Goal: Task Accomplishment & Management: Manage account settings

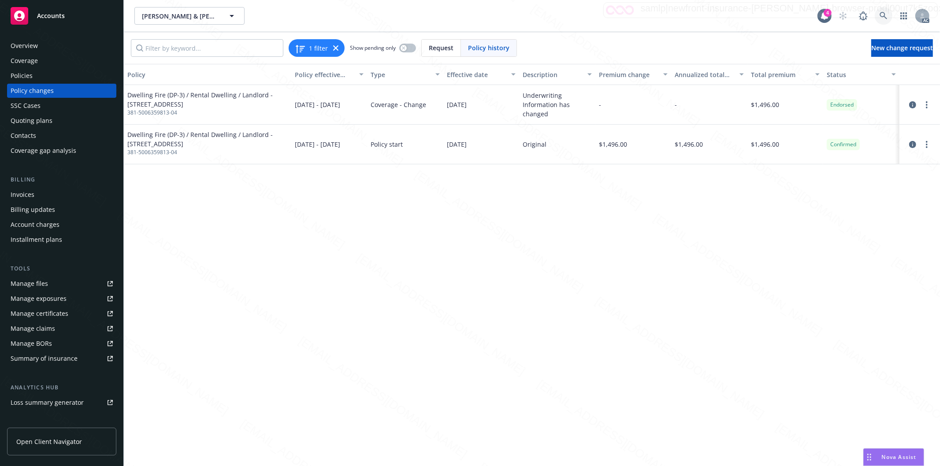
click at [882, 13] on icon at bounding box center [884, 16] width 8 height 8
click at [885, 15] on icon at bounding box center [883, 15] width 7 height 7
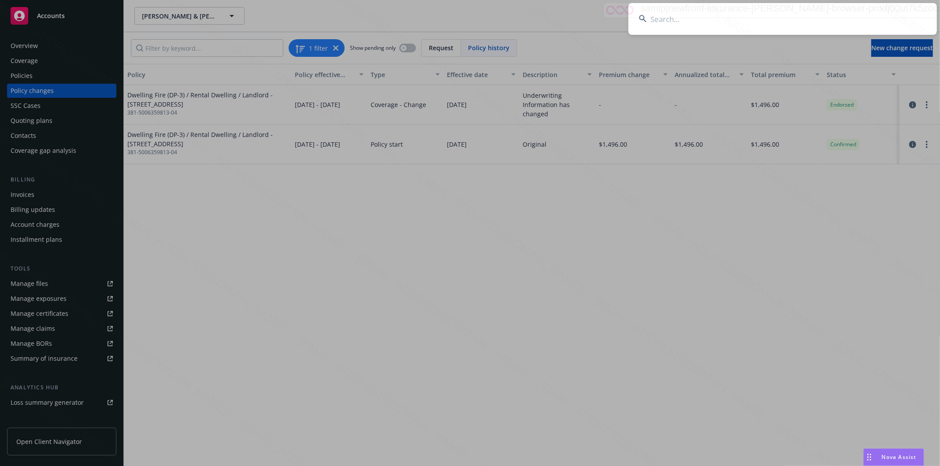
type input "[PERSON_NAME] & [PERSON_NAME]"
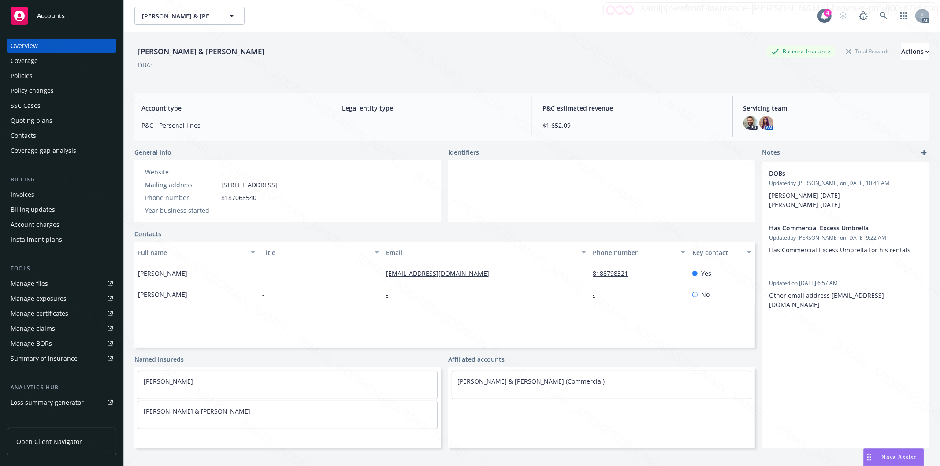
click at [804, 351] on div "DOBs Updated by [PERSON_NAME] on [DATE] 10:41 AM [PERSON_NAME] [DATE] [PERSON_N…" at bounding box center [845, 305] width 167 height 287
drag, startPoint x: 219, startPoint y: 184, endPoint x: 265, endPoint y: 186, distance: 46.3
click at [265, 186] on div "Mailing address [STREET_ADDRESS]" at bounding box center [210, 184] width 139 height 9
copy div "[STREET_ADDRESS]"
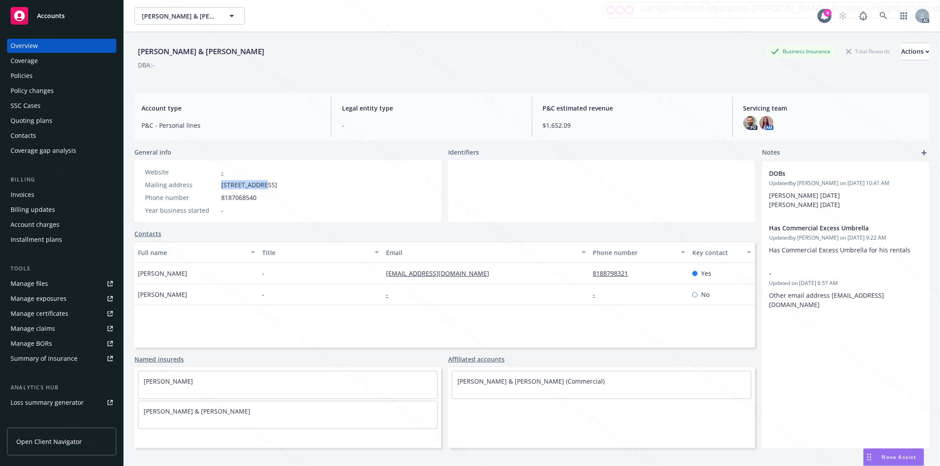
click at [77, 78] on div "Policies" at bounding box center [62, 76] width 102 height 14
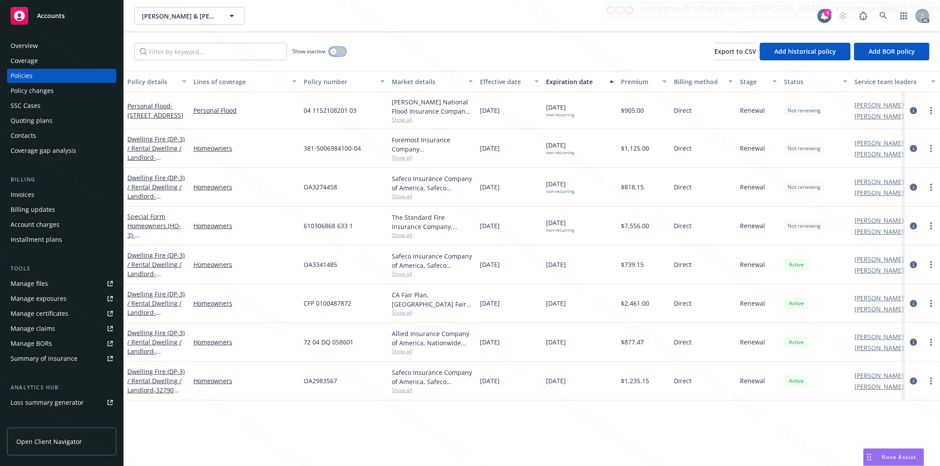
click at [343, 48] on button "button" at bounding box center [337, 51] width 17 height 9
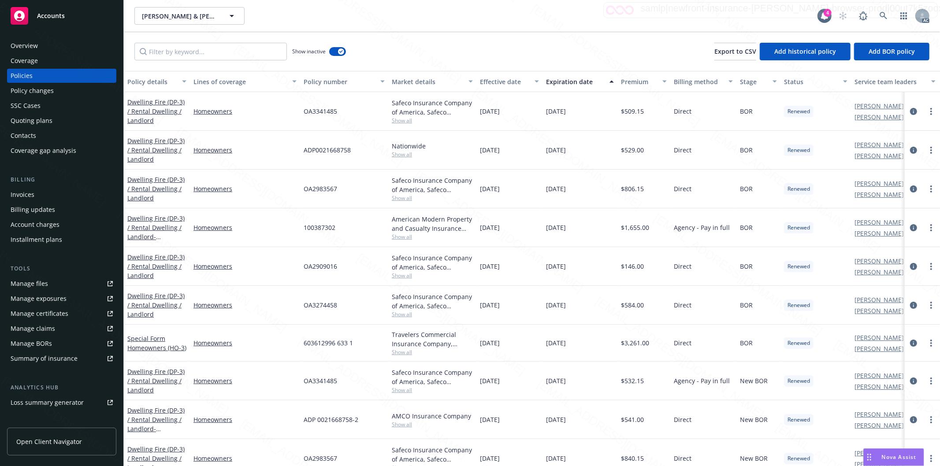
click at [526, 82] on div "Effective date" at bounding box center [504, 81] width 49 height 9
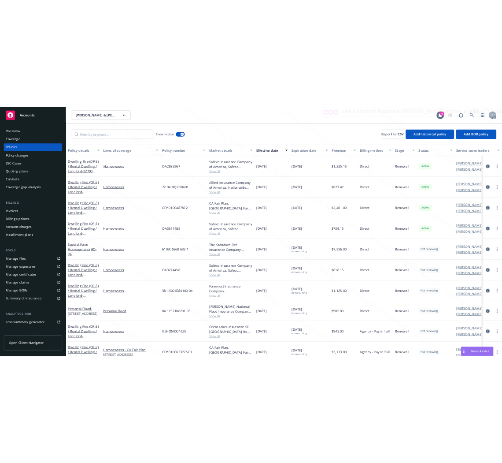
scroll to position [147, 0]
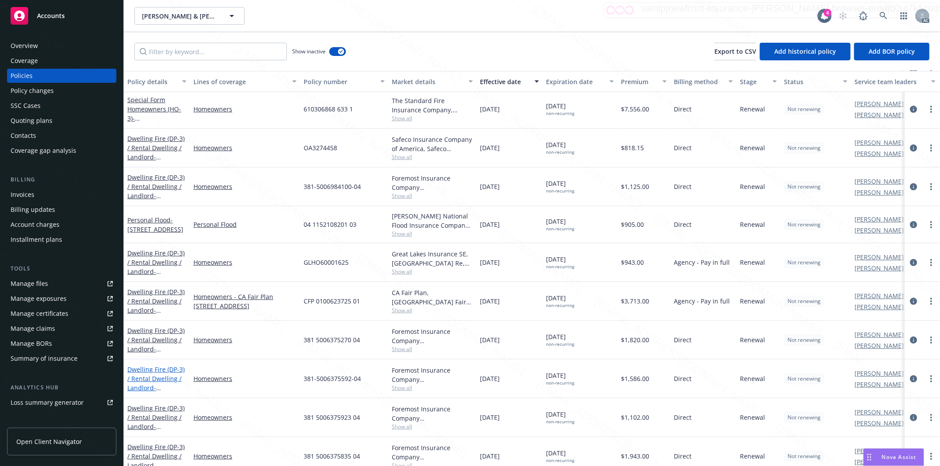
click at [141, 372] on link "Dwelling Fire (DP-3) / Rental Dwelling / Landlord - [STREET_ADDRESS][PERSON_NAM…" at bounding box center [155, 392] width 57 height 55
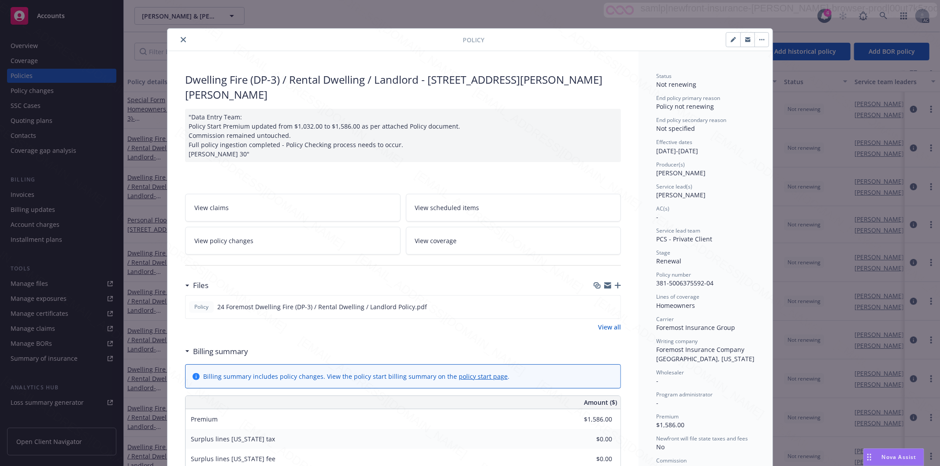
click at [205, 346] on h3 "Billing summary" at bounding box center [220, 351] width 55 height 11
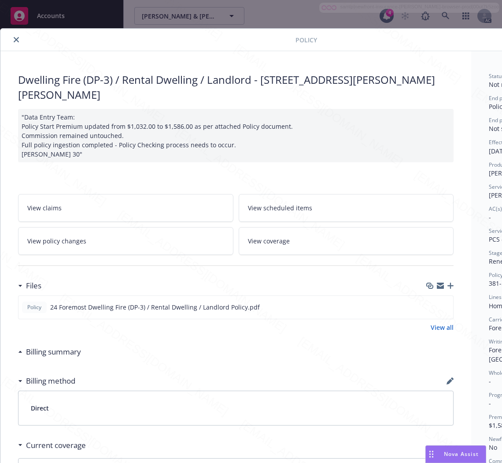
scroll to position [0, 111]
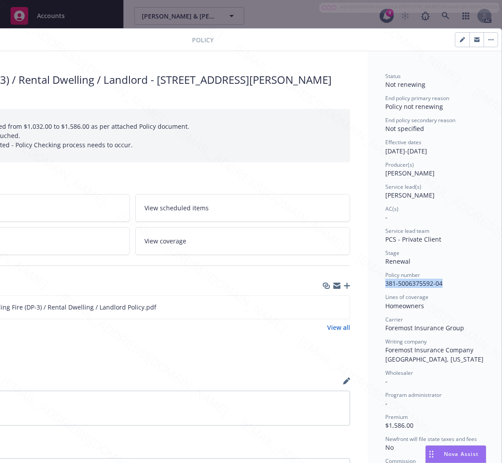
drag, startPoint x: 437, startPoint y: 281, endPoint x: 376, endPoint y: 286, distance: 61.0
click at [376, 286] on div "Status Not renewing End policy primary reason Policy not renewing End policy se…" at bounding box center [435, 335] width 134 height 569
copy span "381-5006375592-04"
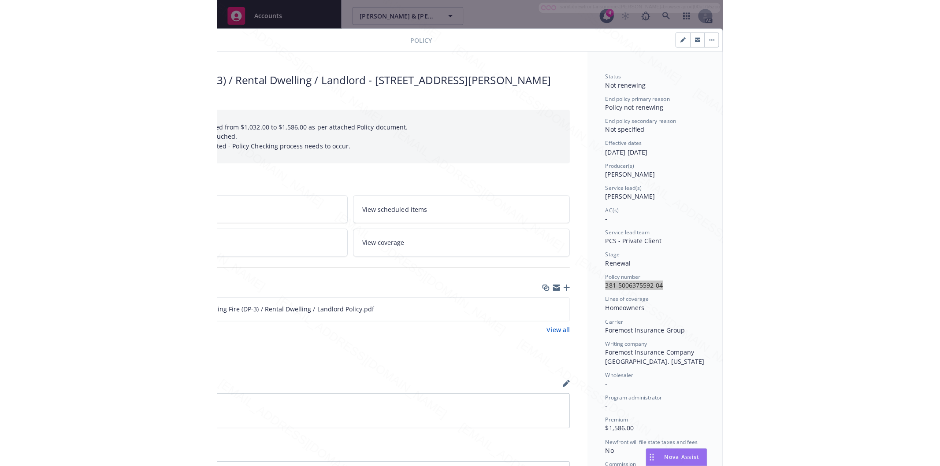
scroll to position [98, 111]
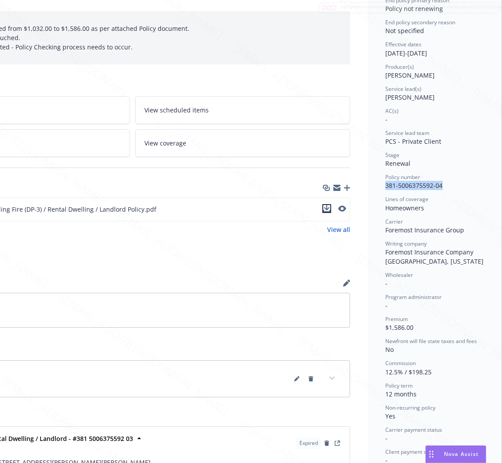
click at [324, 205] on icon "download file" at bounding box center [327, 207] width 6 height 5
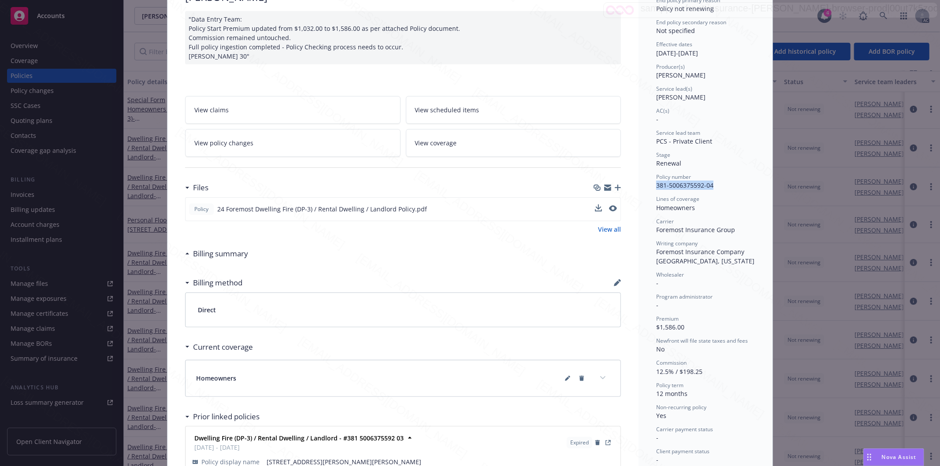
scroll to position [0, 0]
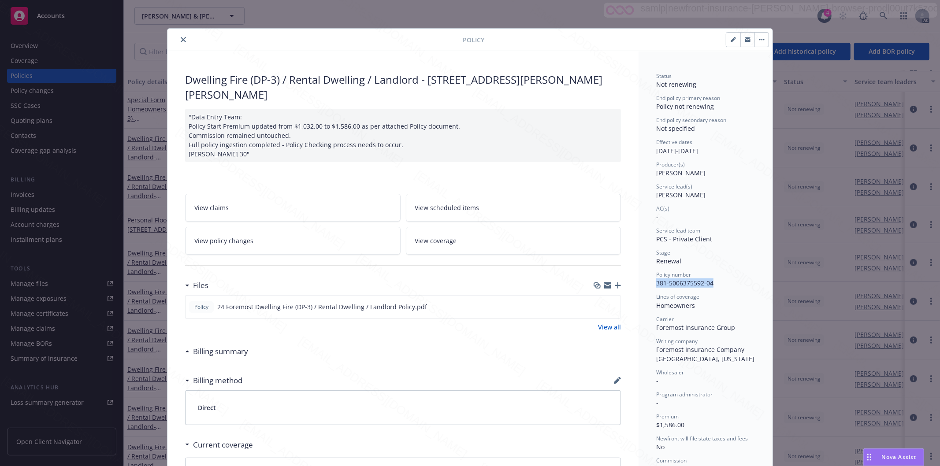
click at [181, 39] on icon "close" at bounding box center [183, 39] width 5 height 5
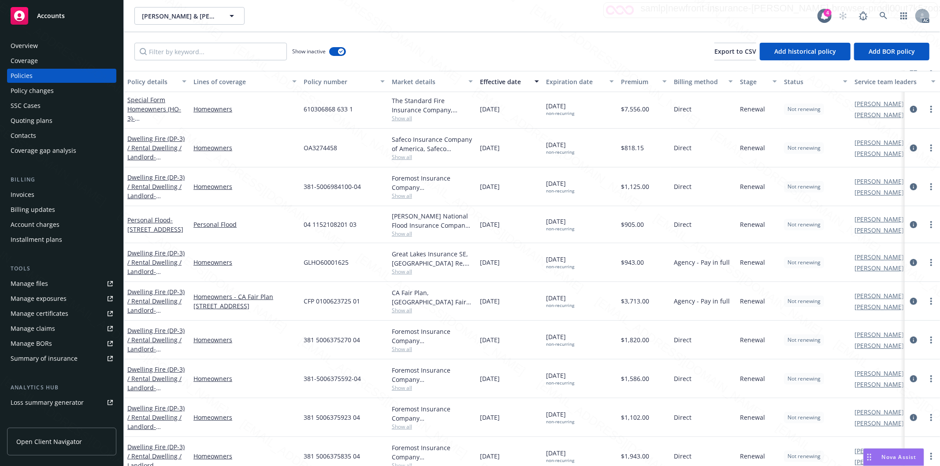
click at [463, 45] on div "Show inactive Export to CSV Add historical policy Add BOR policy" at bounding box center [532, 51] width 816 height 39
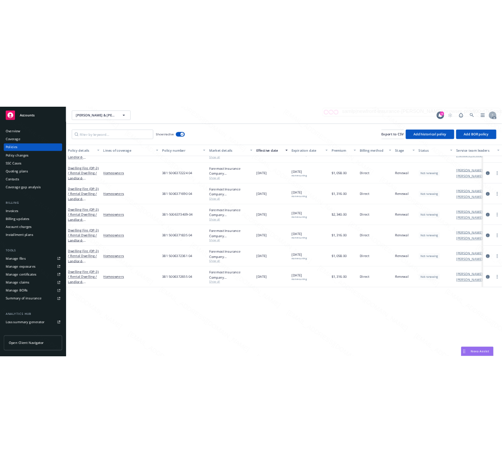
scroll to position [441, 0]
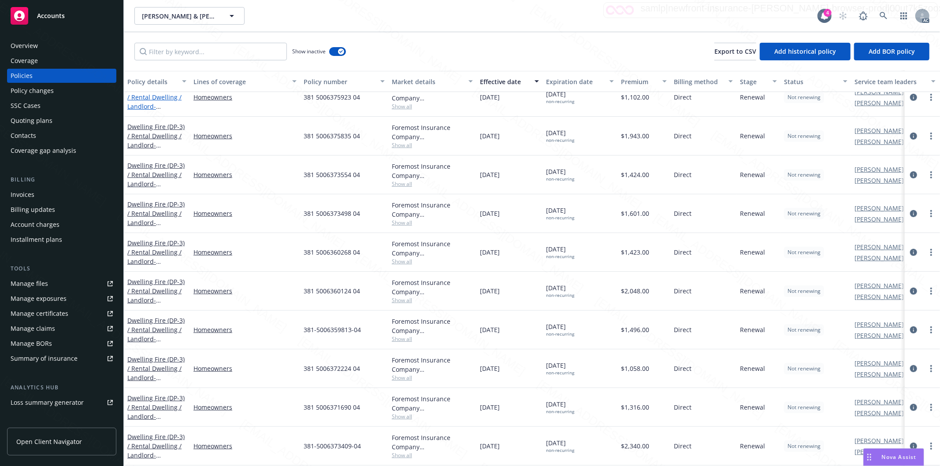
click at [152, 103] on link "Dwelling Fire (DP-3) / Rental Dwelling / Landlord - [STREET_ADDRESS][PERSON_NAM…" at bounding box center [155, 111] width 57 height 55
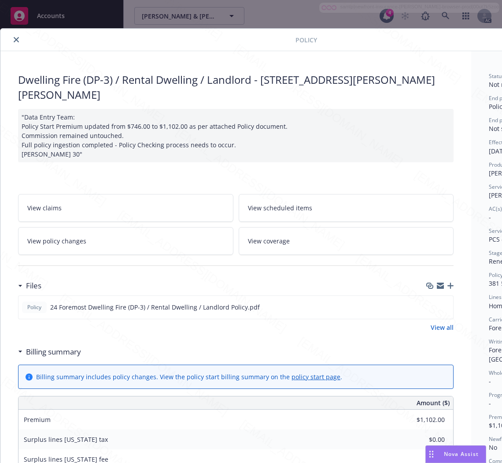
click at [58, 346] on h3 "Billing summary" at bounding box center [53, 351] width 55 height 11
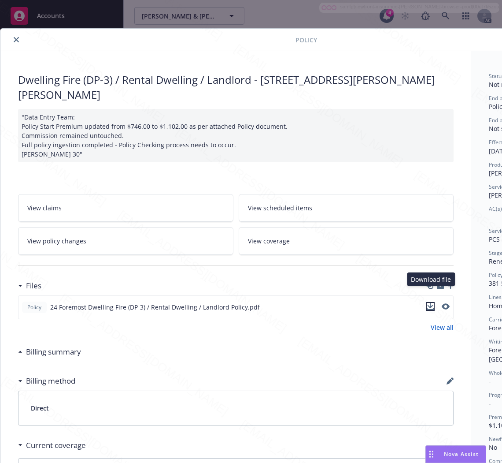
click at [430, 303] on icon "download file" at bounding box center [430, 306] width 7 height 7
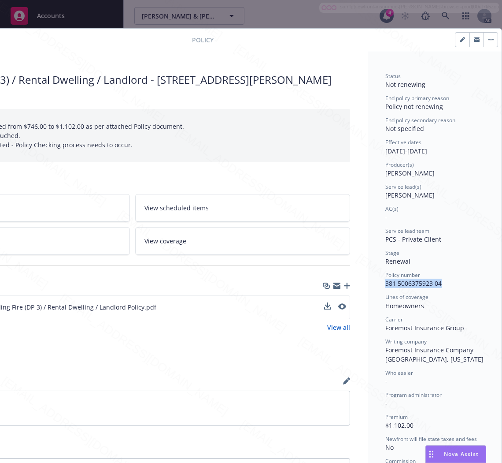
drag, startPoint x: 413, startPoint y: 282, endPoint x: 377, endPoint y: 284, distance: 35.8
click at [386, 284] on div "Policy number 381 5006375923 04" at bounding box center [435, 279] width 99 height 17
copy span "381 5006375923 04"
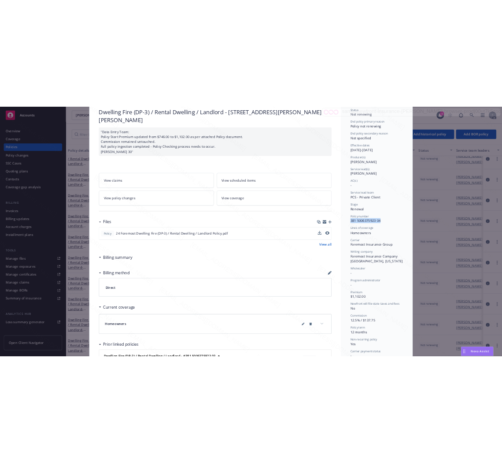
scroll to position [0, 0]
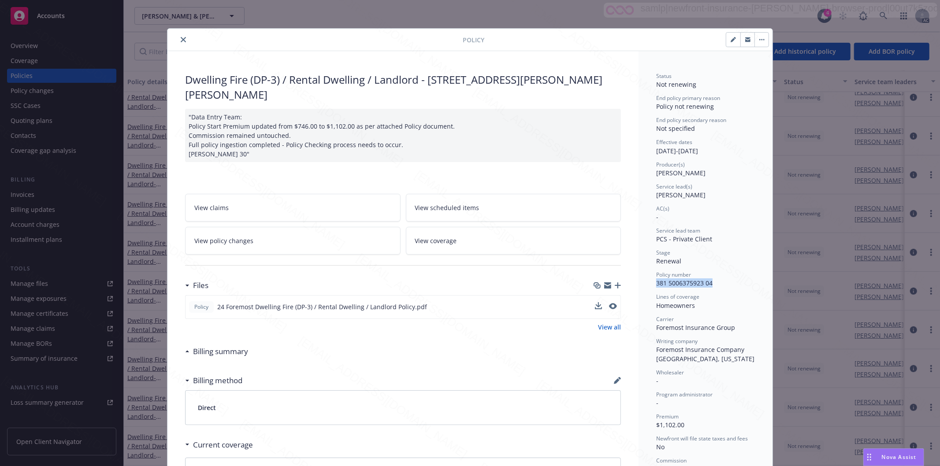
click at [181, 42] on icon "close" at bounding box center [183, 39] width 5 height 5
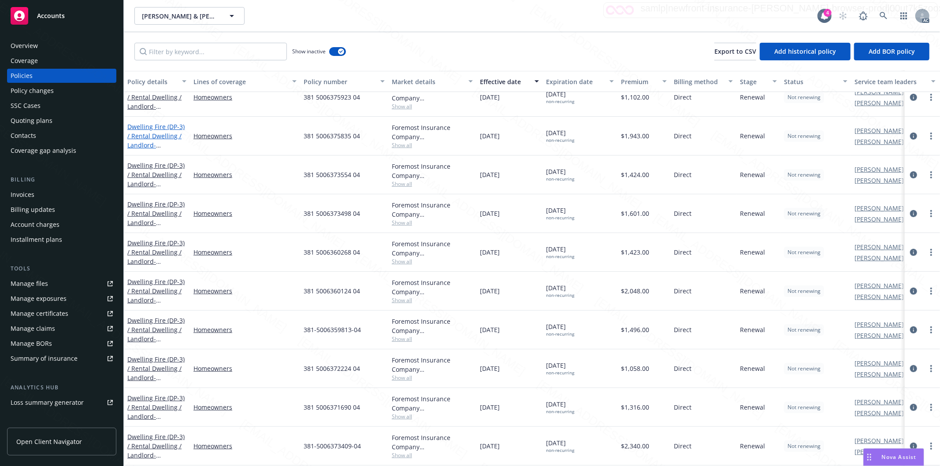
click at [140, 128] on link "Dwelling Fire (DP-3) / Rental Dwelling / Landlord - [STREET_ADDRESS][PERSON_NAM…" at bounding box center [155, 145] width 57 height 45
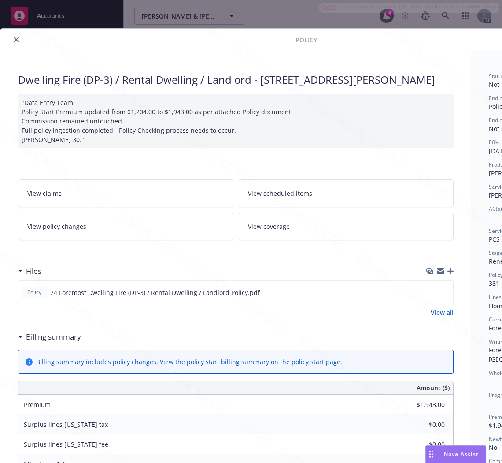
click at [45, 342] on h3 "Billing summary" at bounding box center [53, 336] width 55 height 11
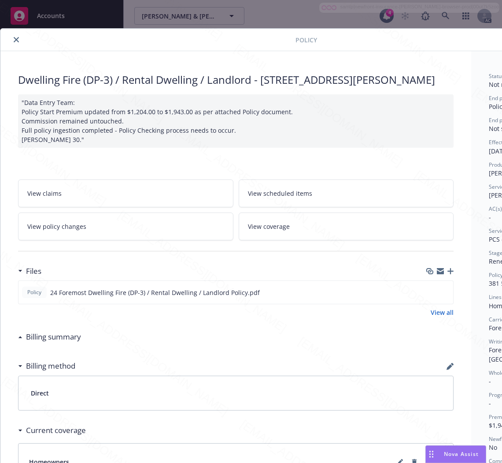
scroll to position [0, 111]
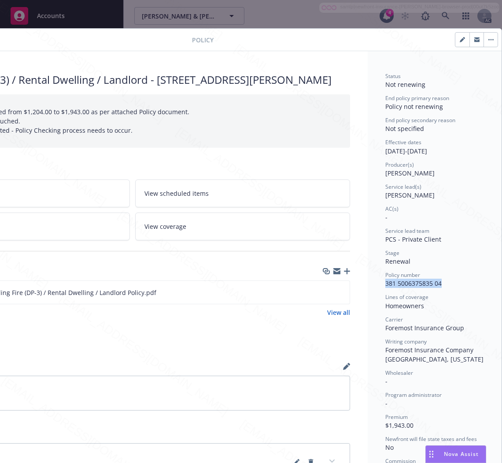
drag, startPoint x: 435, startPoint y: 282, endPoint x: 368, endPoint y: 285, distance: 67.1
click at [368, 285] on div "Status Not renewing End policy primary reason Policy not renewing End policy se…" at bounding box center [435, 328] width 134 height 555
copy span "381 5006375835 04"
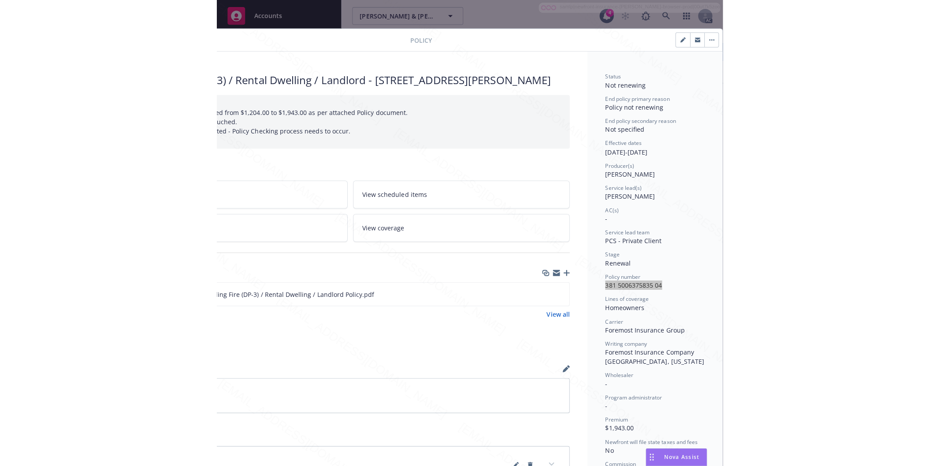
scroll to position [147, 111]
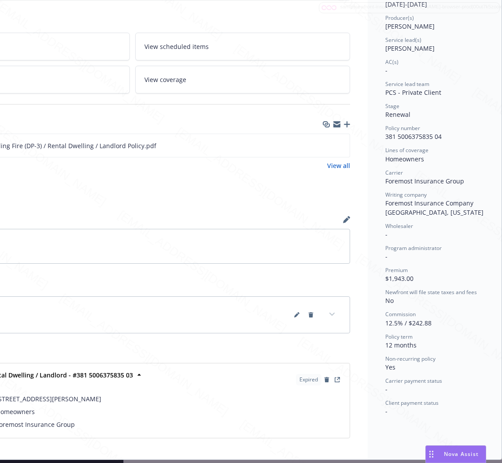
click at [263, 199] on div "Billing summary" at bounding box center [132, 190] width 436 height 19
click at [324, 149] on icon "download file" at bounding box center [327, 144] width 7 height 7
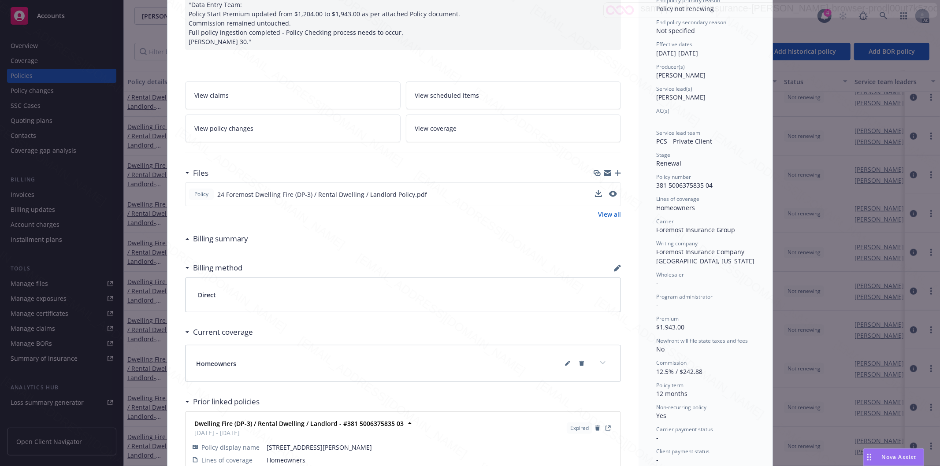
scroll to position [0, 0]
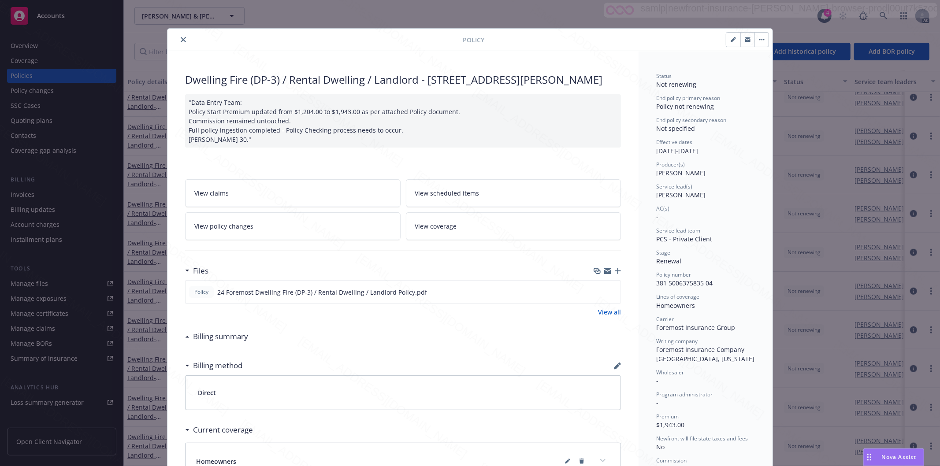
click at [181, 40] on icon "close" at bounding box center [183, 39] width 5 height 5
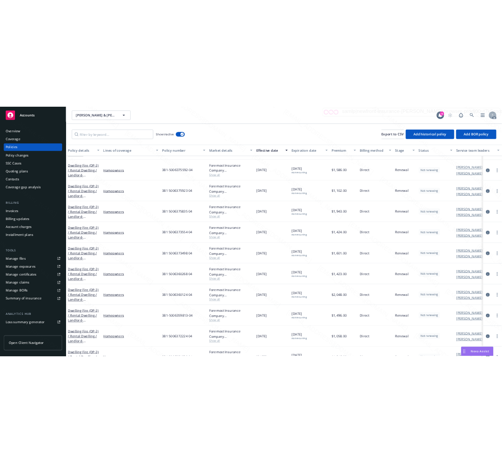
scroll to position [342, 0]
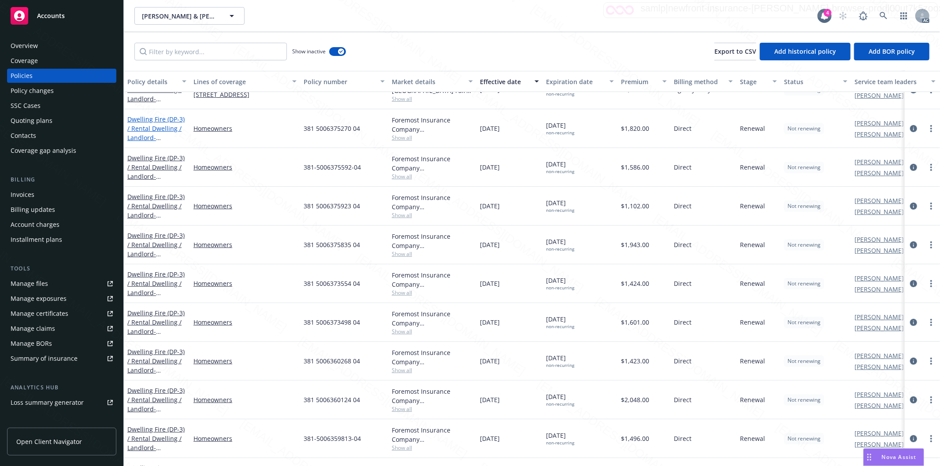
click at [135, 129] on link "Dwelling Fire (DP-3) / Rental Dwelling / Landlord - [STREET_ADDRESS]" at bounding box center [155, 133] width 57 height 36
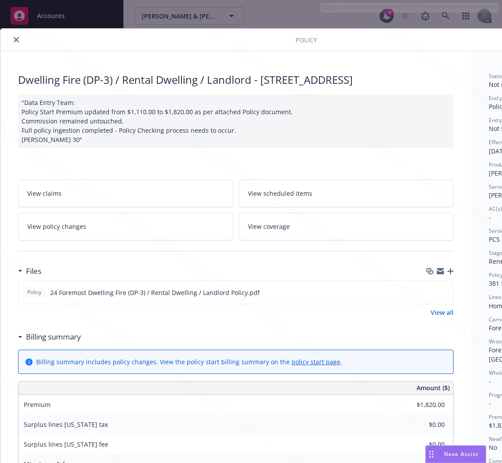
click at [49, 342] on h3 "Billing summary" at bounding box center [53, 336] width 55 height 11
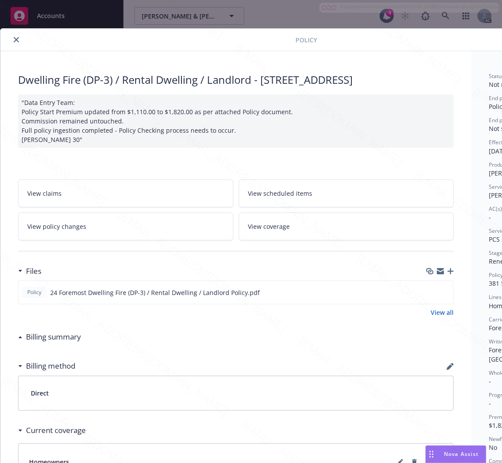
scroll to position [0, 111]
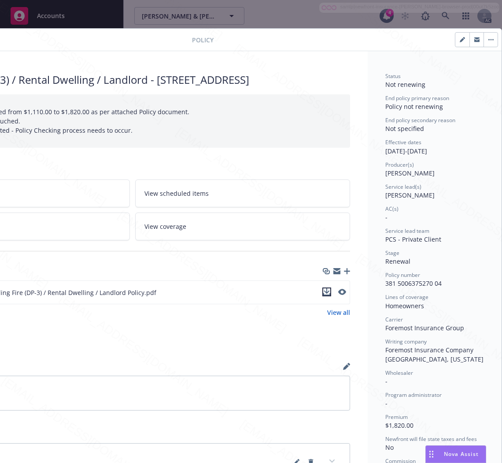
click at [324, 295] on icon "download file" at bounding box center [327, 291] width 7 height 7
drag, startPoint x: 438, startPoint y: 286, endPoint x: 376, endPoint y: 290, distance: 61.4
click at [376, 290] on div "Status Not renewing End policy primary reason Policy not renewing End policy se…" at bounding box center [435, 328] width 134 height 555
copy span "381 5006375270 04"
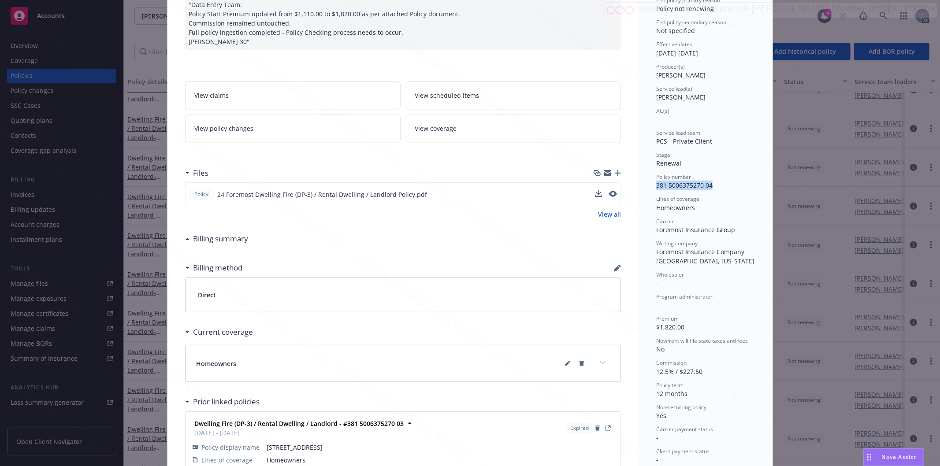
scroll to position [0, 0]
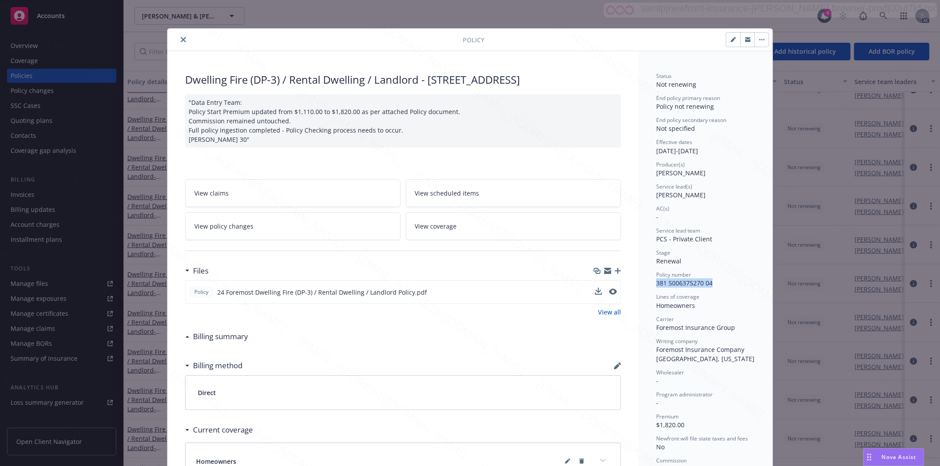
click at [181, 40] on icon "close" at bounding box center [183, 39] width 5 height 5
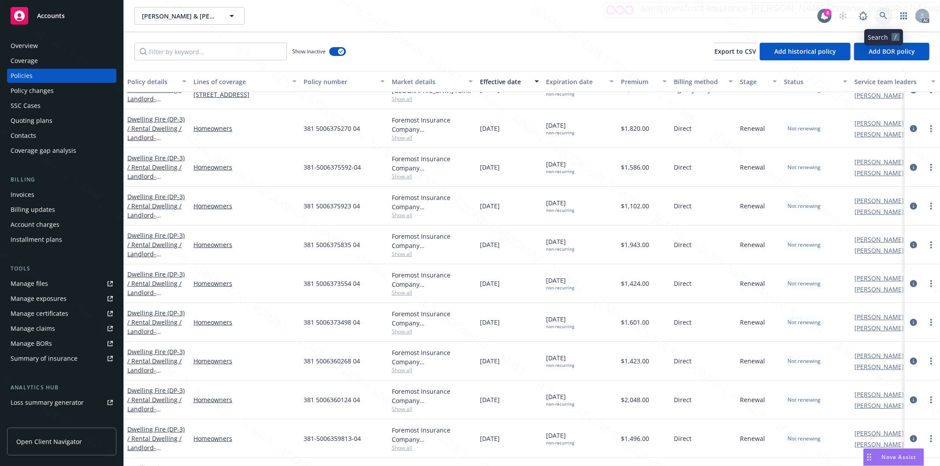
click at [882, 17] on icon at bounding box center [884, 16] width 8 height 8
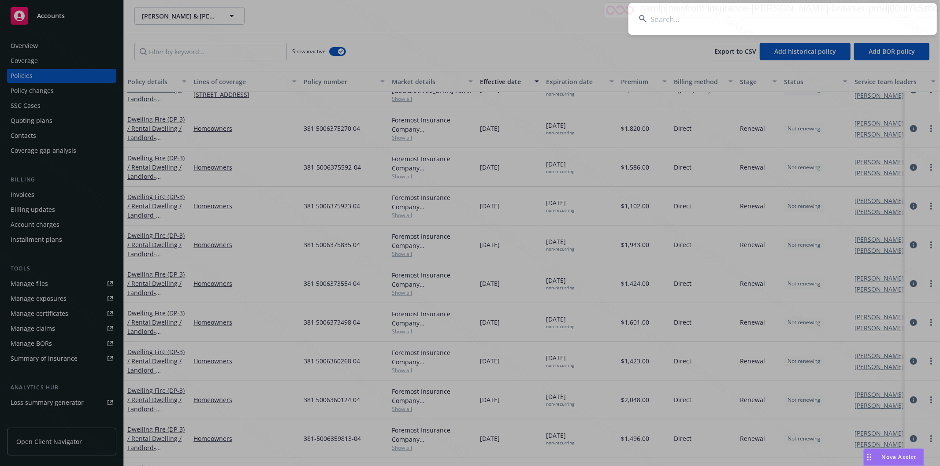
paste input "[PERSON_NAME] & [PERSON_NAME]"
type input "[PERSON_NAME] & [PERSON_NAME]"
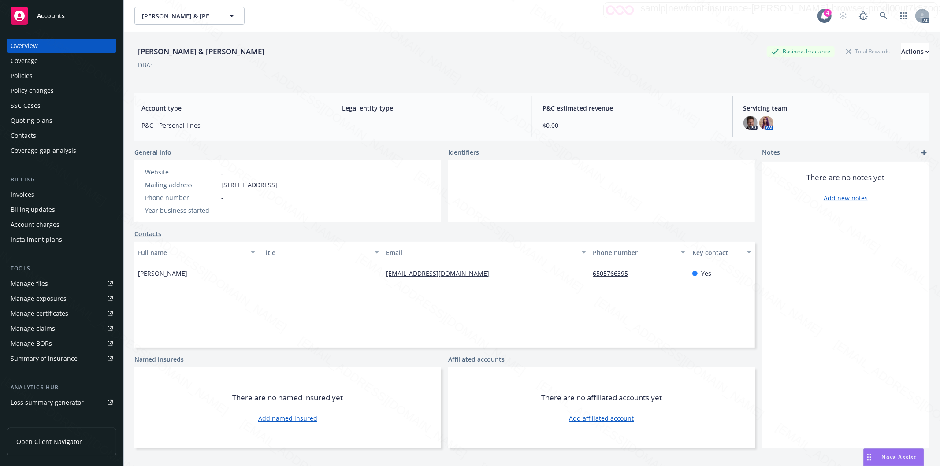
drag, startPoint x: 222, startPoint y: 184, endPoint x: 278, endPoint y: 183, distance: 55.5
click at [277, 183] on span "[STREET_ADDRESS]" at bounding box center [249, 184] width 56 height 9
copy span "[STREET_ADDRESS]"
click at [46, 73] on div "Policies" at bounding box center [62, 76] width 102 height 14
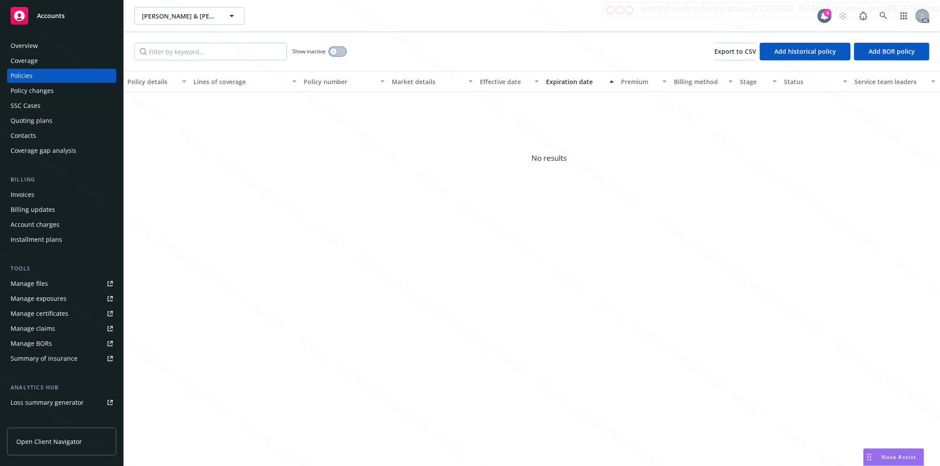
click at [344, 53] on button "button" at bounding box center [337, 51] width 17 height 9
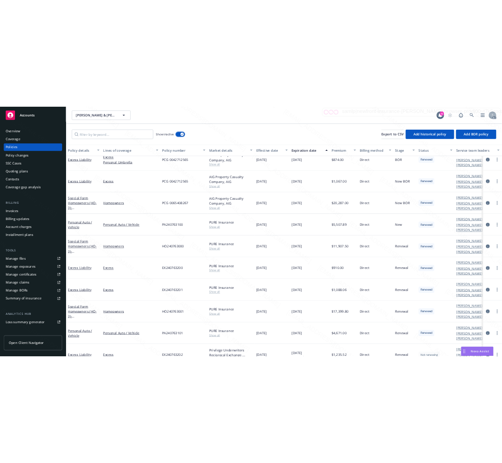
scroll to position [98, 0]
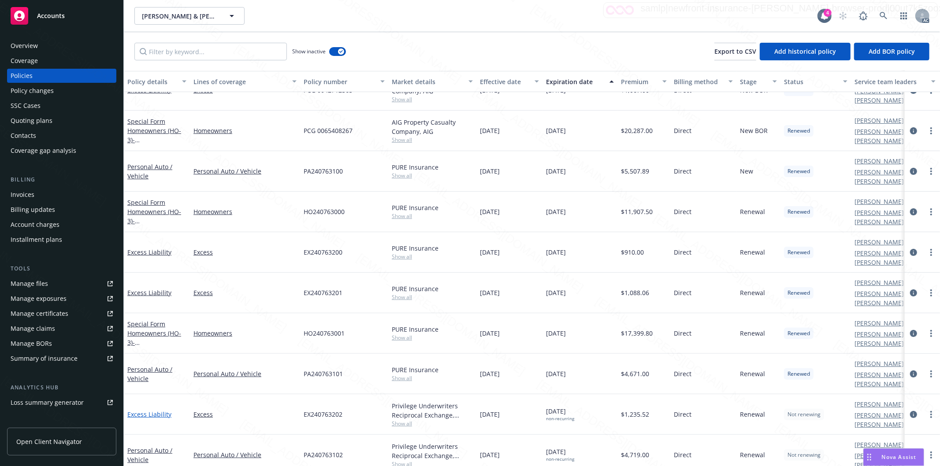
click at [148, 410] on link "Excess Liability" at bounding box center [149, 414] width 44 height 8
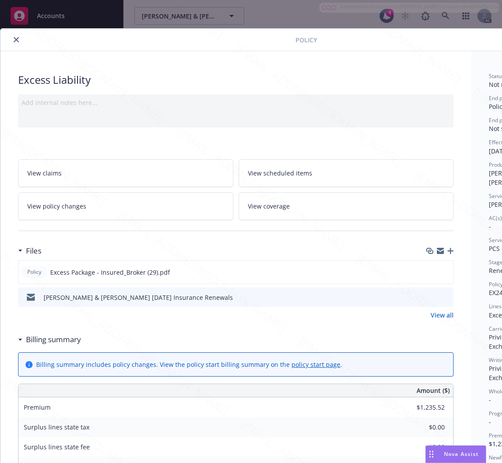
click at [37, 342] on h3 "Billing summary" at bounding box center [53, 339] width 55 height 11
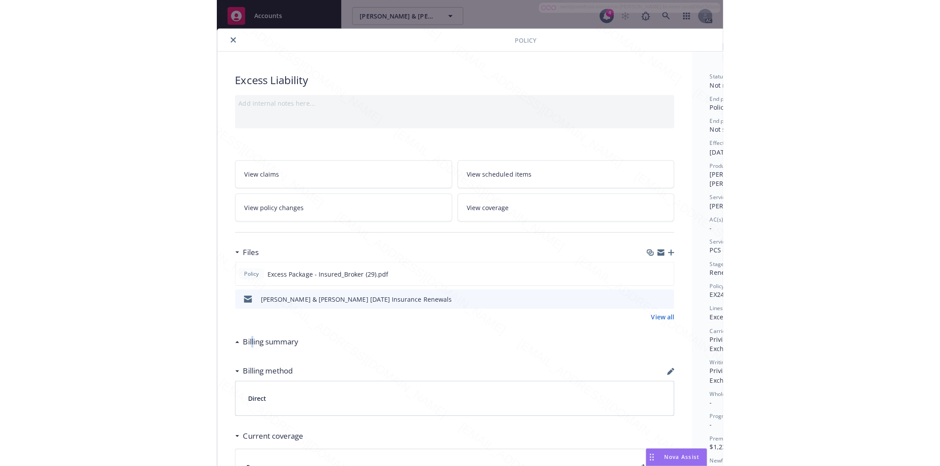
scroll to position [0, 111]
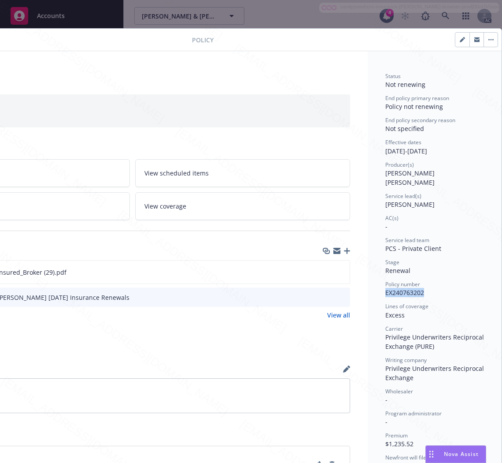
drag, startPoint x: 417, startPoint y: 284, endPoint x: 365, endPoint y: 285, distance: 52.0
click at [368, 285] on div "Status Not renewing End policy primary reason Policy not renewing End policy se…" at bounding box center [435, 329] width 134 height 557
copy span "EX240763202"
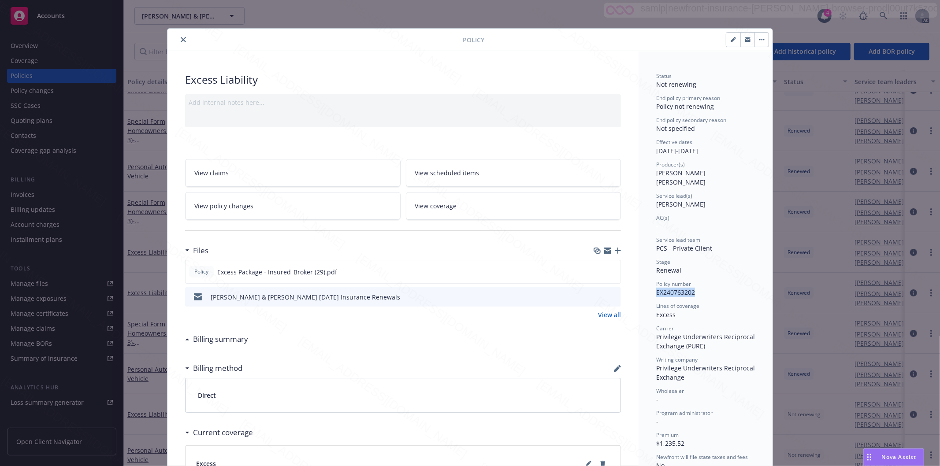
click at [181, 40] on icon "close" at bounding box center [183, 39] width 5 height 5
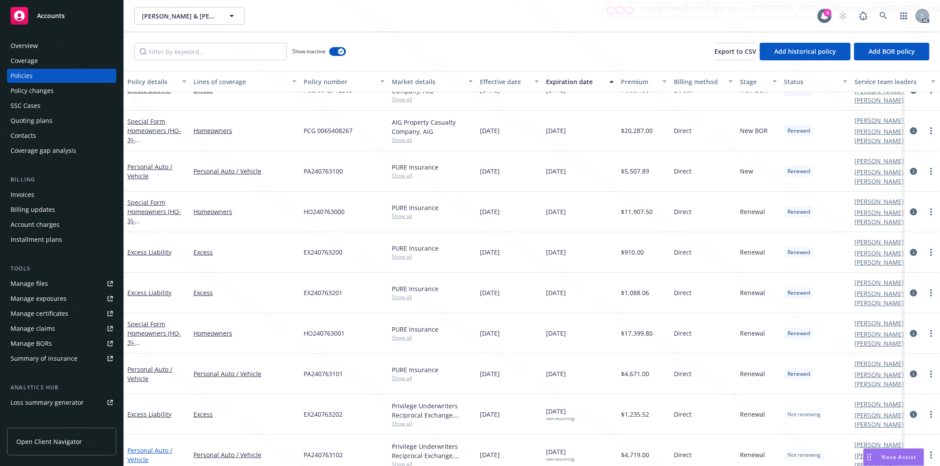
click at [151, 447] on link "Personal Auto / Vehicle" at bounding box center [149, 456] width 45 height 18
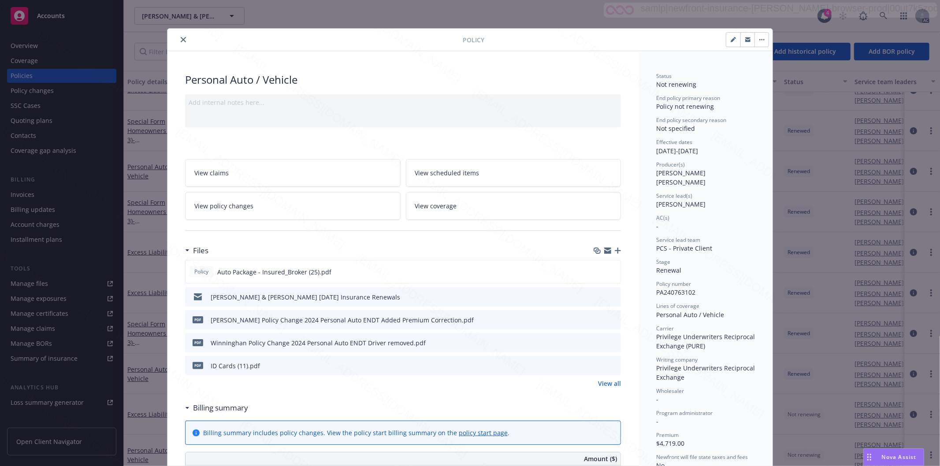
click at [181, 41] on icon "close" at bounding box center [183, 39] width 5 height 5
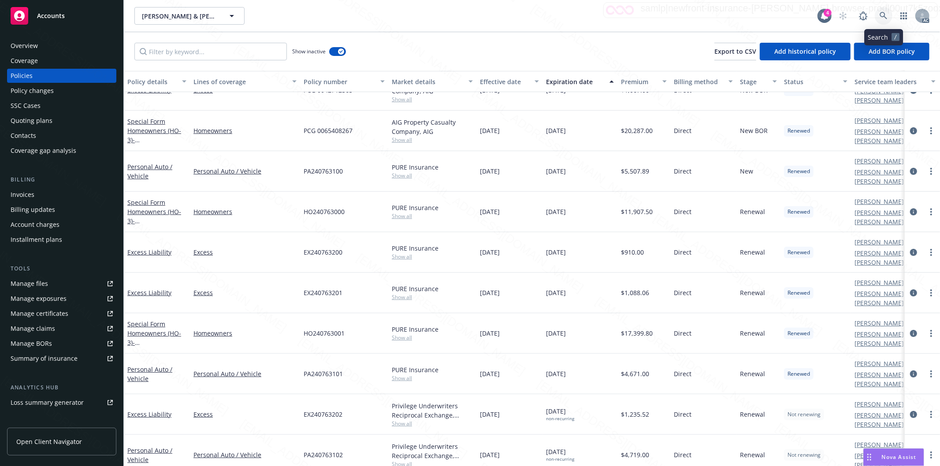
click at [882, 15] on icon at bounding box center [884, 16] width 8 height 8
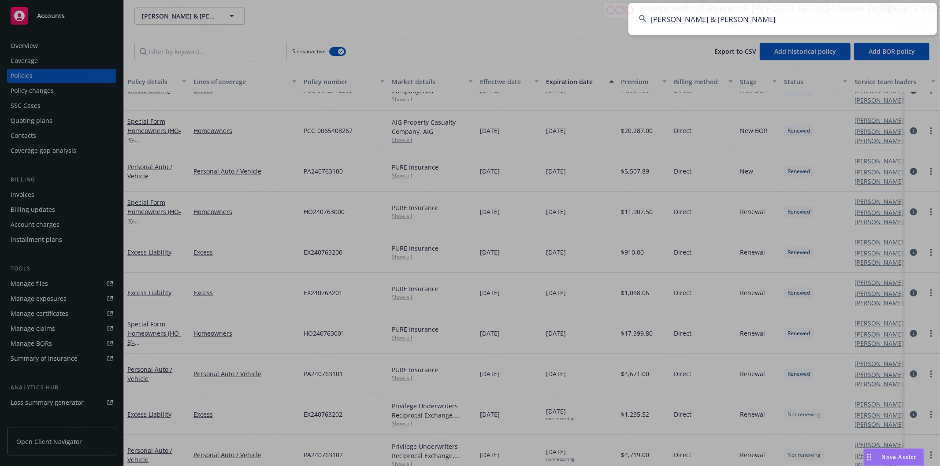
type input "[PERSON_NAME] & [PERSON_NAME]"
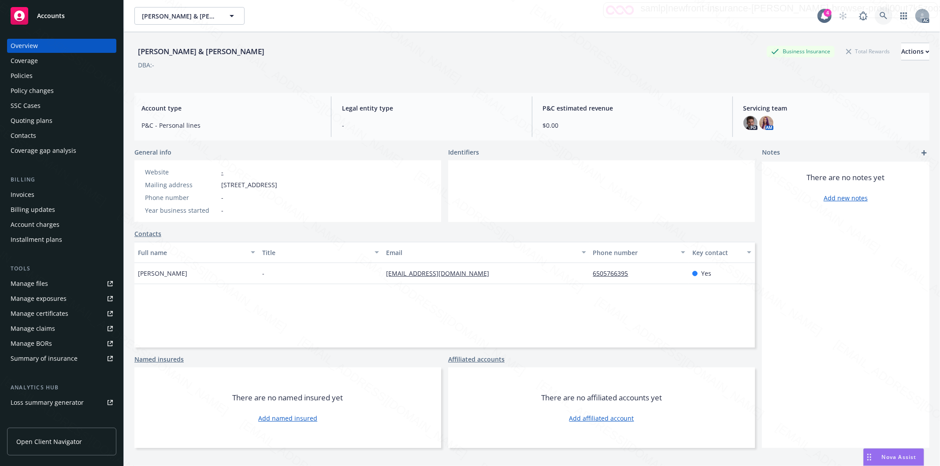
click at [880, 16] on icon at bounding box center [884, 16] width 8 height 8
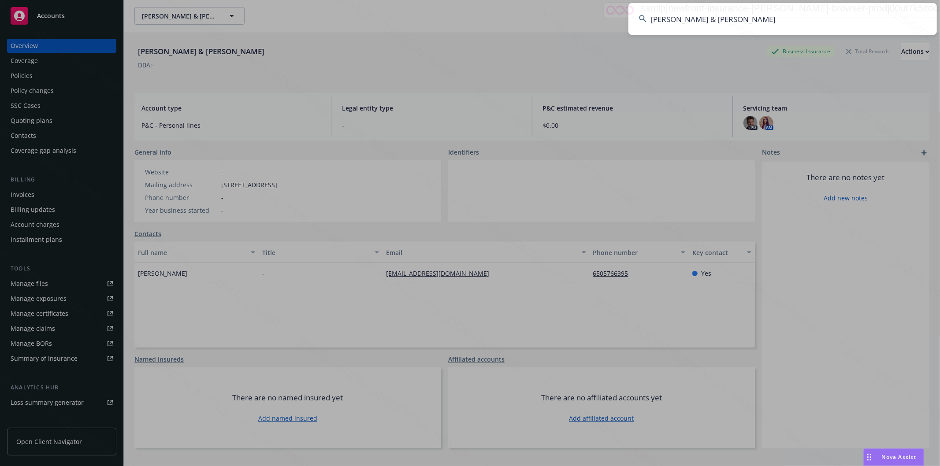
type input "[PERSON_NAME] & [PERSON_NAME]"
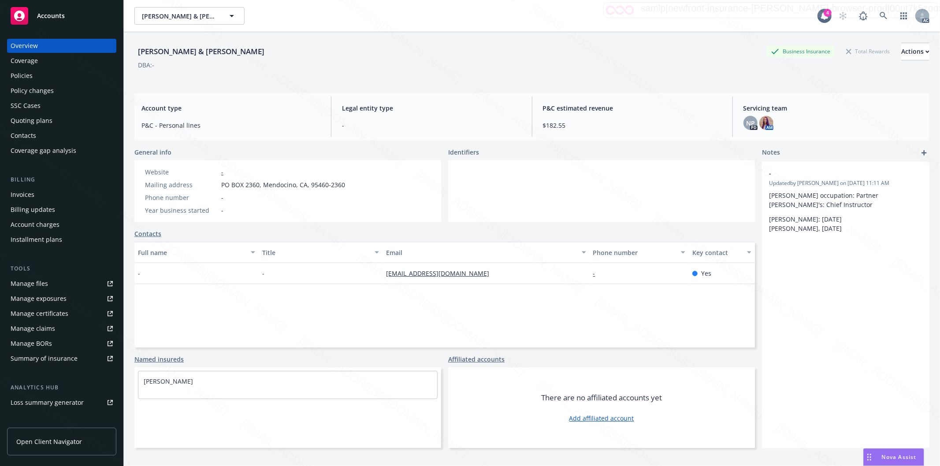
click at [36, 77] on div "Policies" at bounding box center [62, 76] width 102 height 14
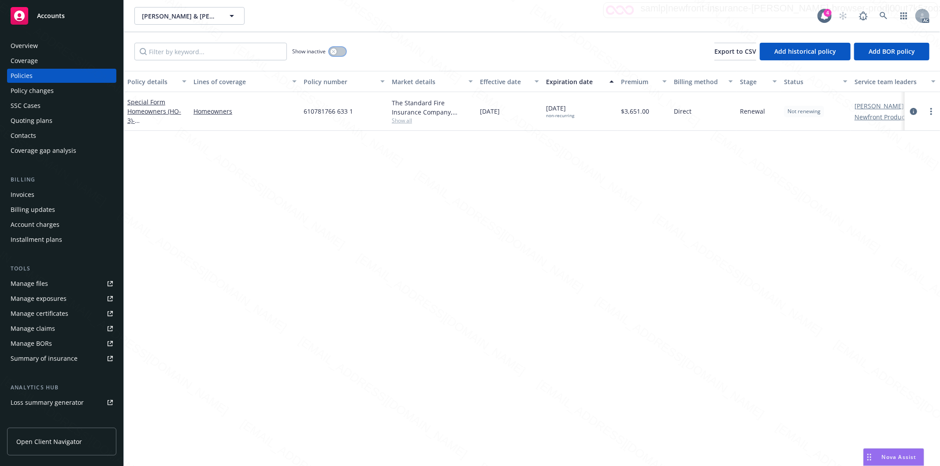
click at [341, 54] on button "button" at bounding box center [337, 51] width 17 height 9
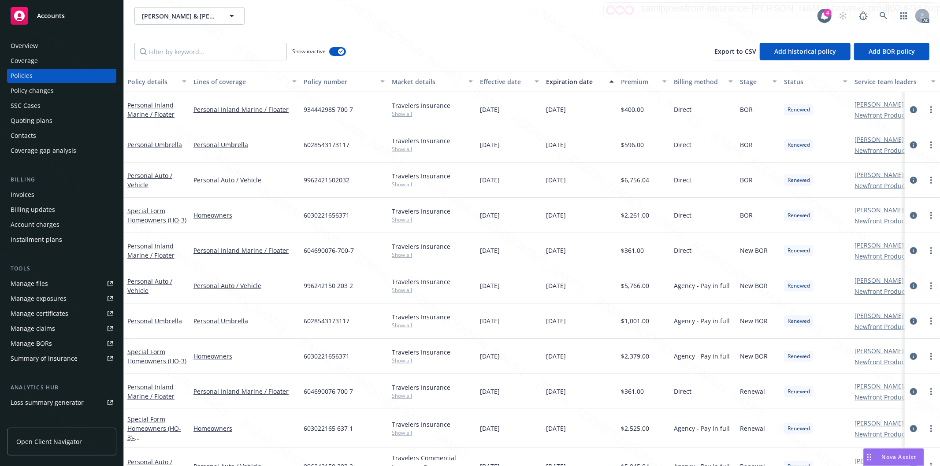
click at [527, 84] on div "Effective date" at bounding box center [504, 81] width 49 height 9
click at [525, 83] on div "Effective date" at bounding box center [504, 81] width 49 height 9
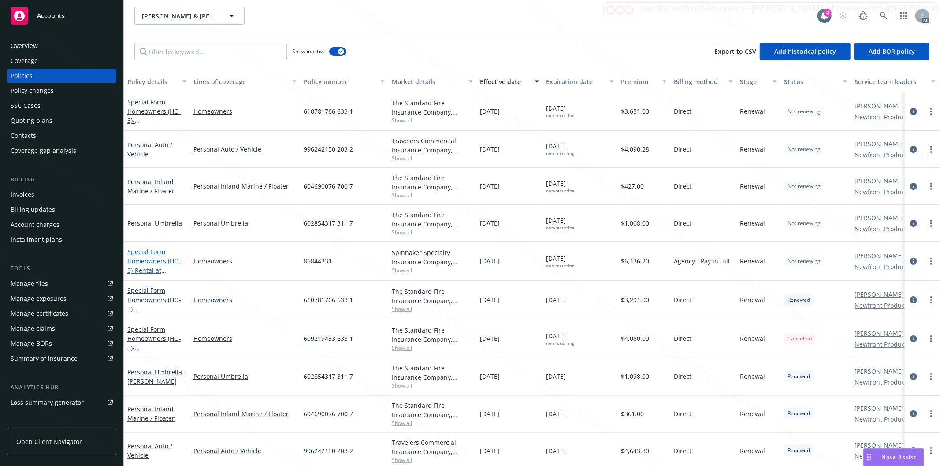
click at [150, 270] on span "- Rental at [STREET_ADDRESS]" at bounding box center [155, 275] width 56 height 18
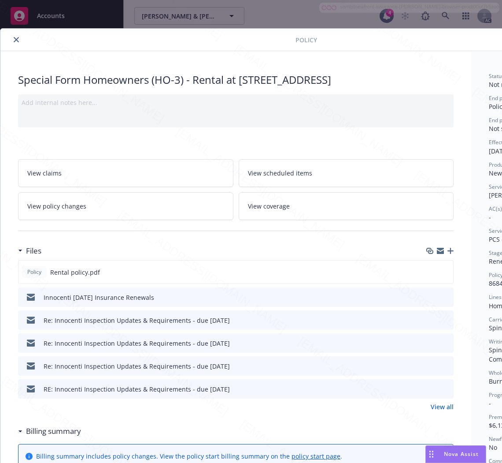
click at [60, 433] on h3 "Billing summary" at bounding box center [53, 430] width 55 height 11
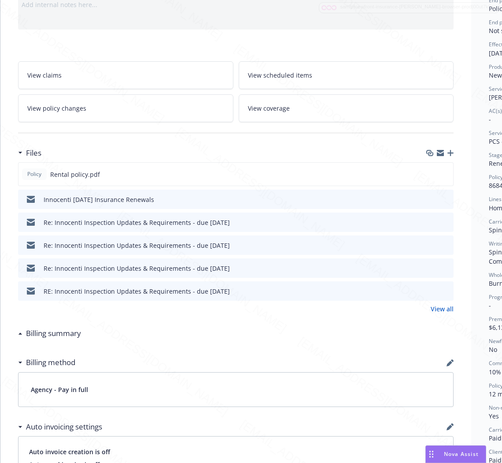
scroll to position [98, 111]
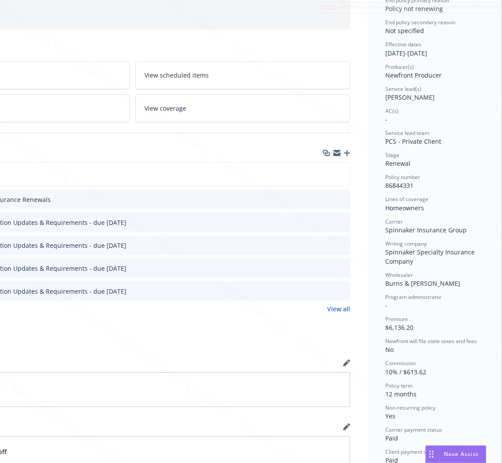
click at [397, 184] on span "86844331" at bounding box center [400, 185] width 28 height 8
copy span "86844331"
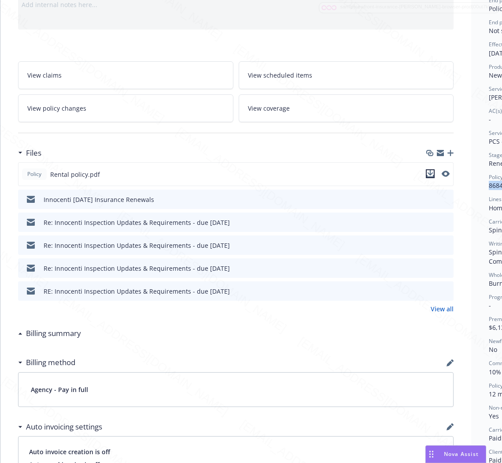
click at [430, 173] on icon "download file" at bounding box center [430, 173] width 7 height 7
click at [67, 331] on h3 "Billing summary" at bounding box center [53, 332] width 55 height 11
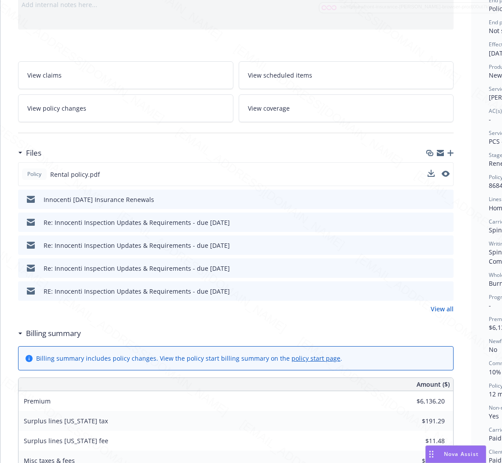
scroll to position [196, 0]
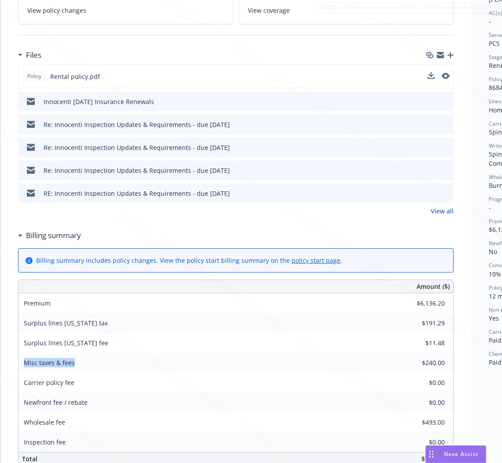
drag, startPoint x: 24, startPoint y: 361, endPoint x: 76, endPoint y: 364, distance: 52.1
click at [76, 364] on div "Misc taxes & fees" at bounding box center [50, 363] width 62 height 20
copy span "Misc taxes & fees"
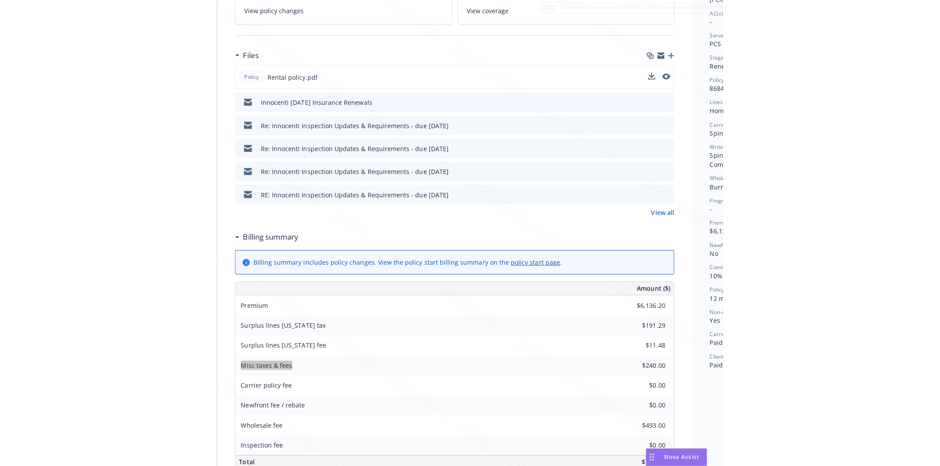
scroll to position [342, 0]
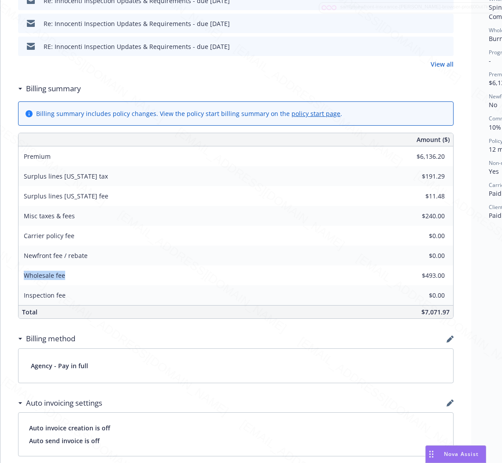
drag, startPoint x: 67, startPoint y: 277, endPoint x: 15, endPoint y: 273, distance: 52.6
click at [15, 273] on div "Special Form Homeowners (HO-3) - Rental at [STREET_ADDRESS] Add internal notes …" at bounding box center [235, 274] width 471 height 1130
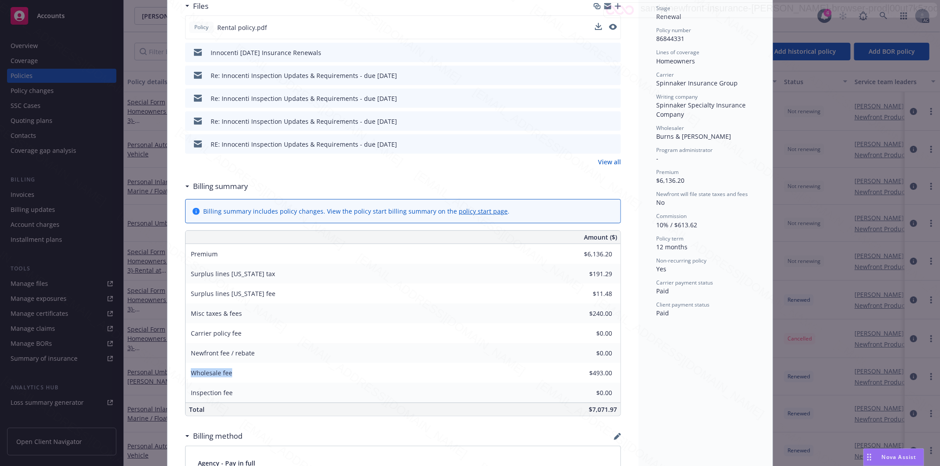
scroll to position [0, 0]
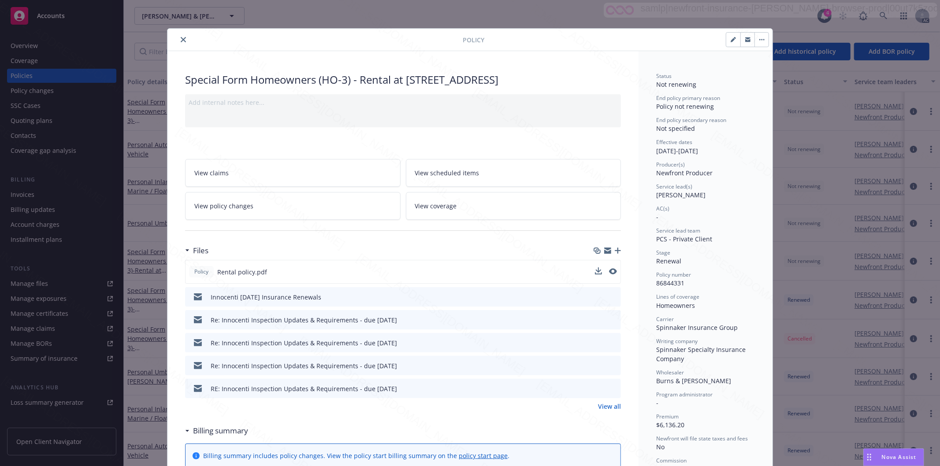
click at [181, 40] on icon "close" at bounding box center [183, 39] width 5 height 5
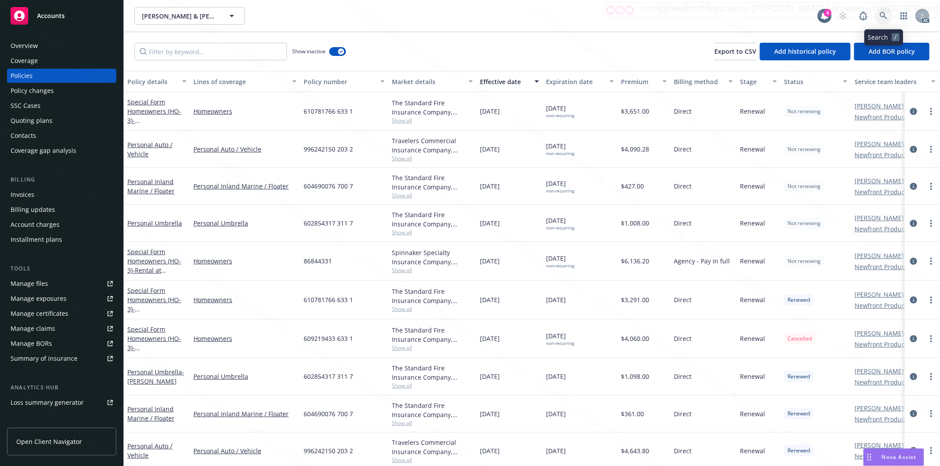
click at [883, 15] on icon at bounding box center [884, 16] width 8 height 8
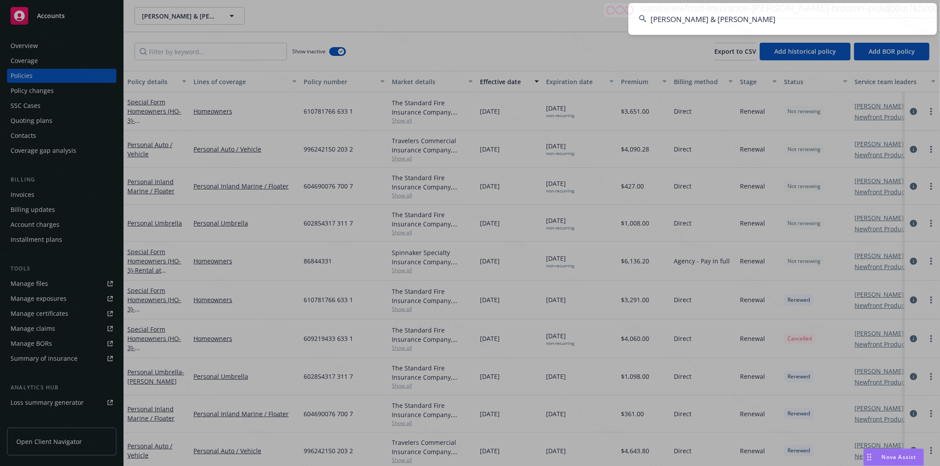
type input "[PERSON_NAME] & [PERSON_NAME]"
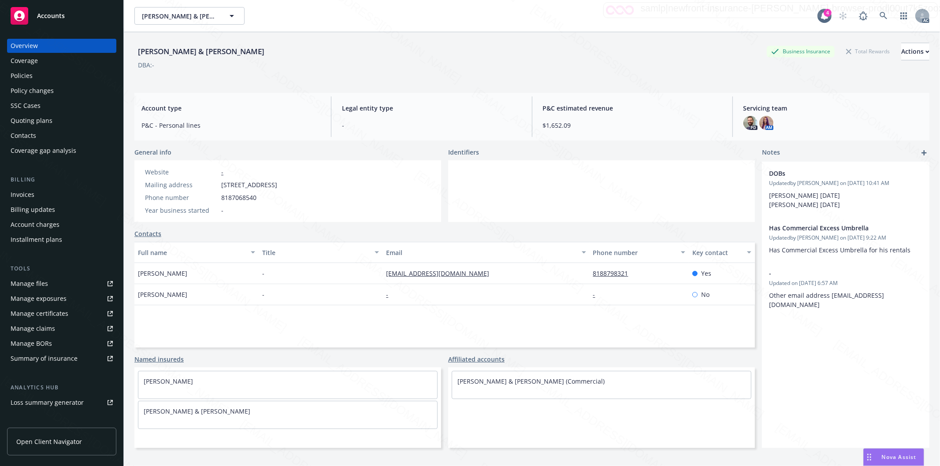
click at [40, 77] on div "Policies" at bounding box center [62, 76] width 102 height 14
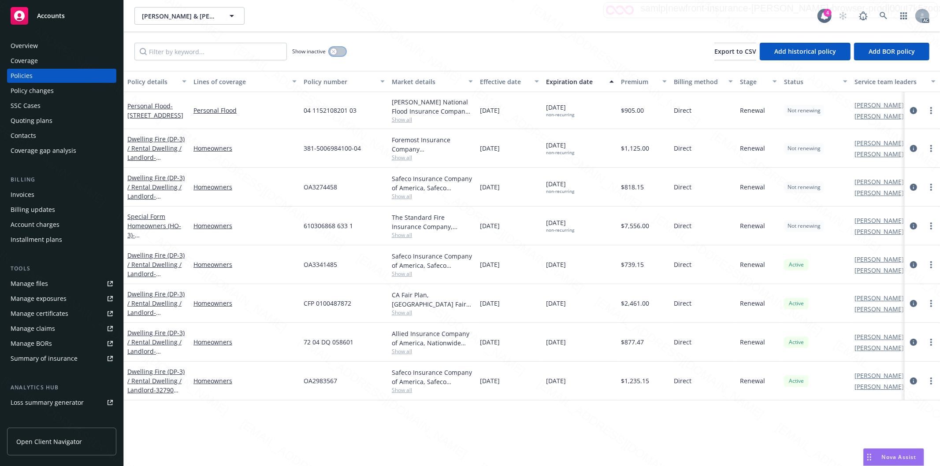
click at [339, 51] on button "button" at bounding box center [337, 51] width 17 height 9
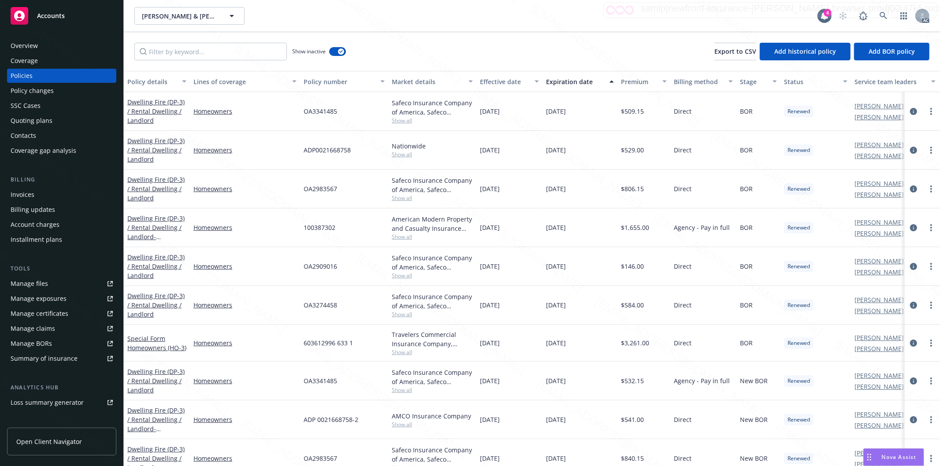
click at [529, 83] on div "Effective date" at bounding box center [504, 81] width 49 height 9
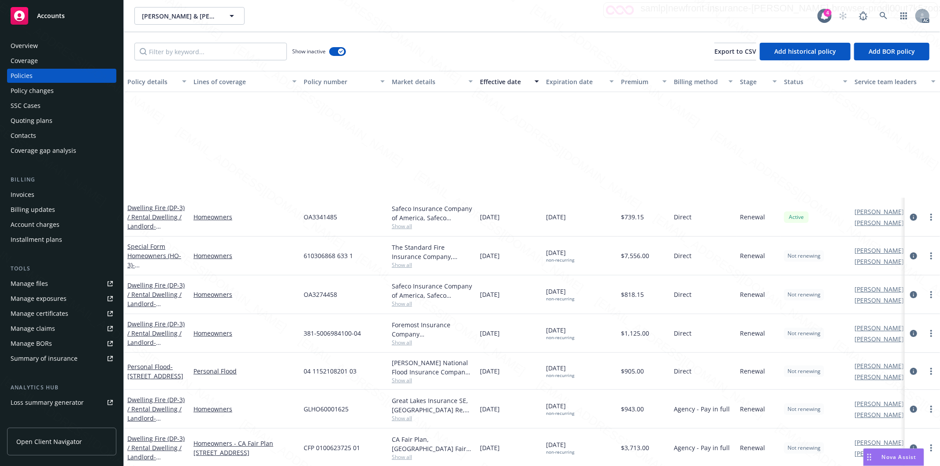
scroll to position [147, 0]
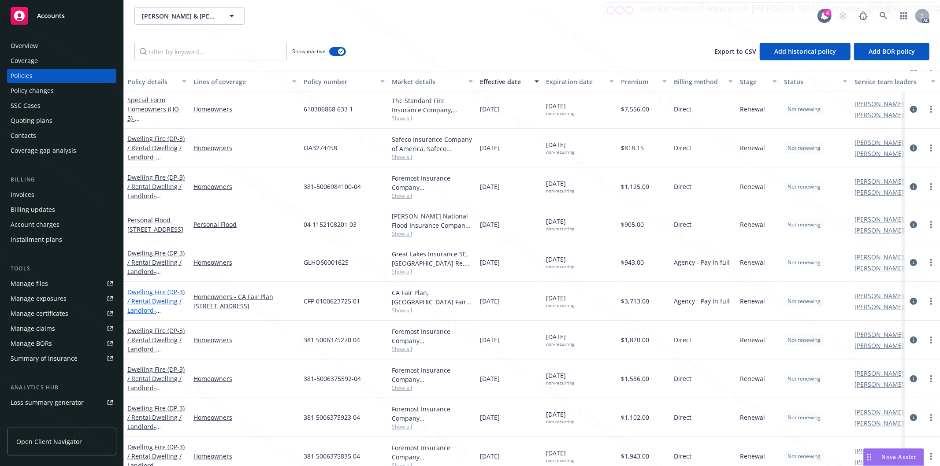
click at [147, 305] on link "Dwelling Fire (DP-3) / Rental Dwelling / Landlord - [STREET_ADDRESS]" at bounding box center [155, 306] width 57 height 36
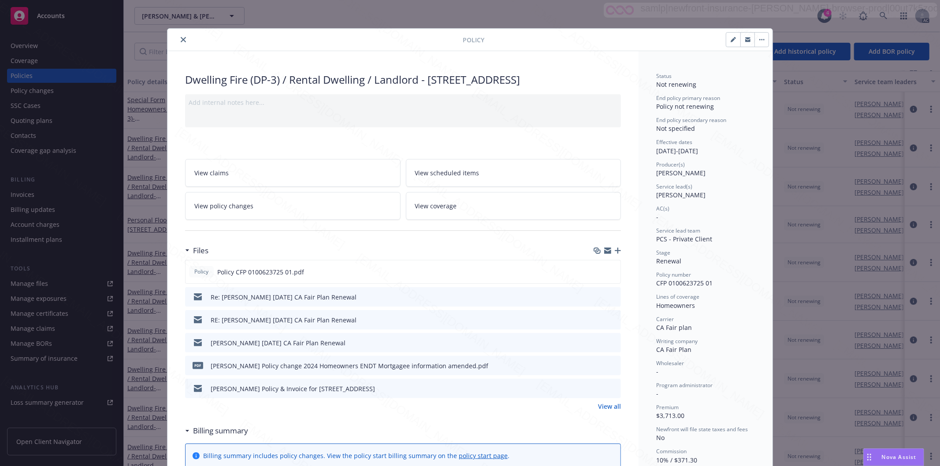
click at [182, 41] on icon "close" at bounding box center [183, 39] width 5 height 5
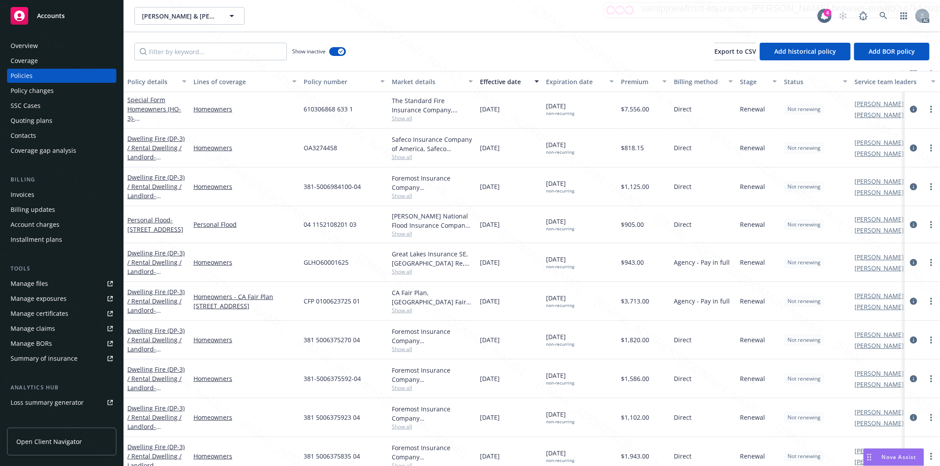
click at [181, 40] on div "Show inactive Export to CSV Add historical policy Add BOR policy" at bounding box center [532, 51] width 816 height 39
click at [882, 13] on icon at bounding box center [884, 16] width 8 height 8
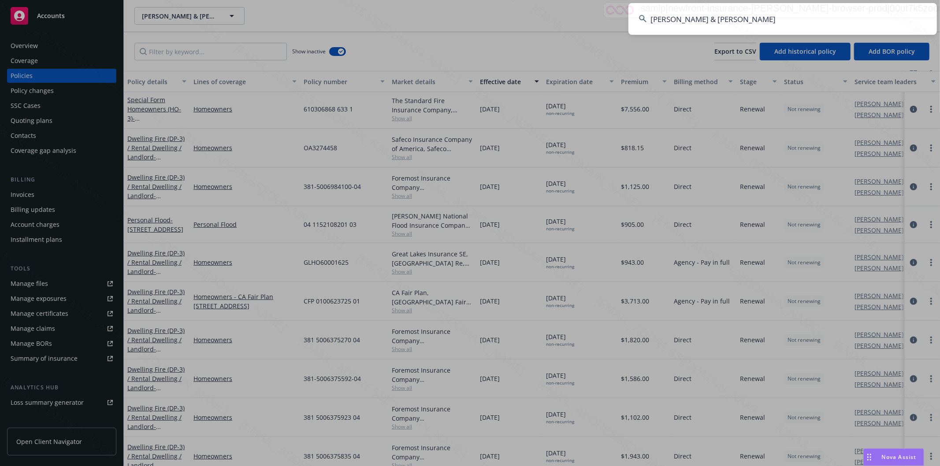
type input "[PERSON_NAME] & [PERSON_NAME]"
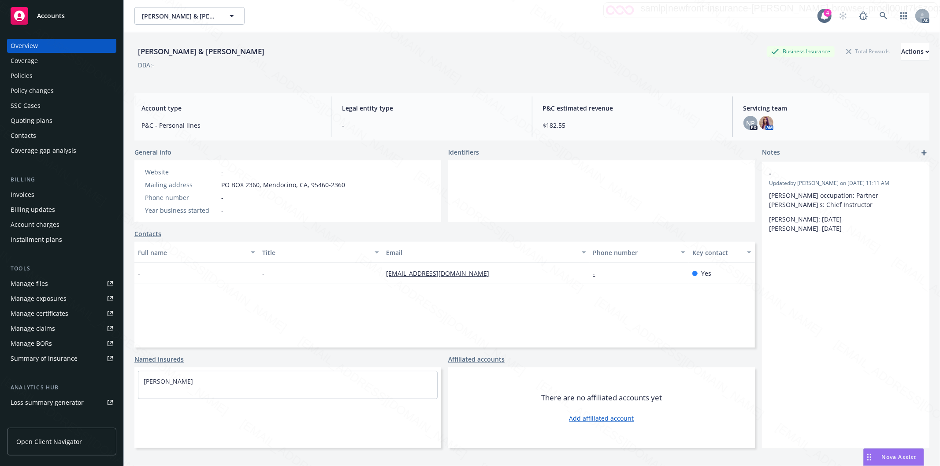
click at [45, 80] on div "Policies" at bounding box center [62, 76] width 102 height 14
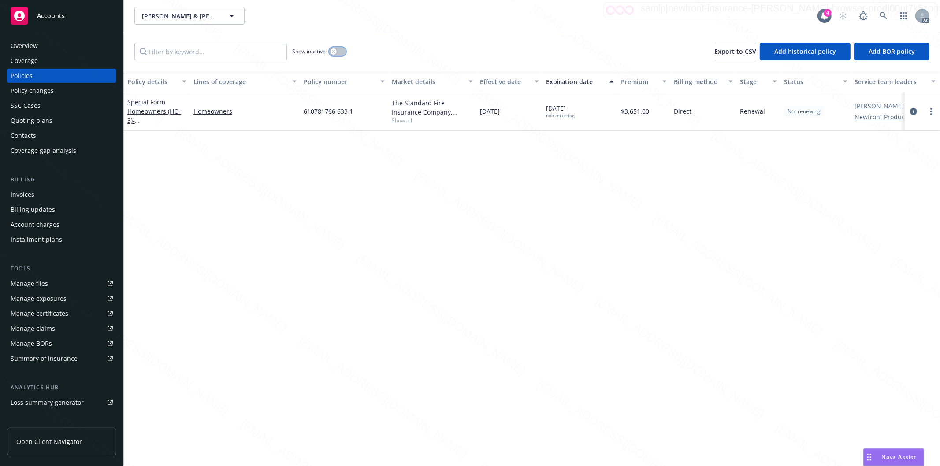
click at [342, 51] on button "button" at bounding box center [337, 51] width 17 height 9
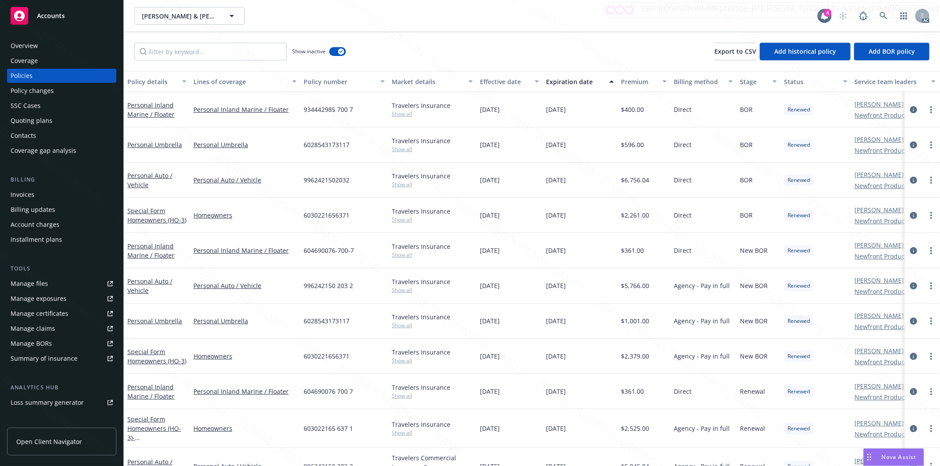
click at [527, 81] on div "Effective date" at bounding box center [504, 81] width 49 height 9
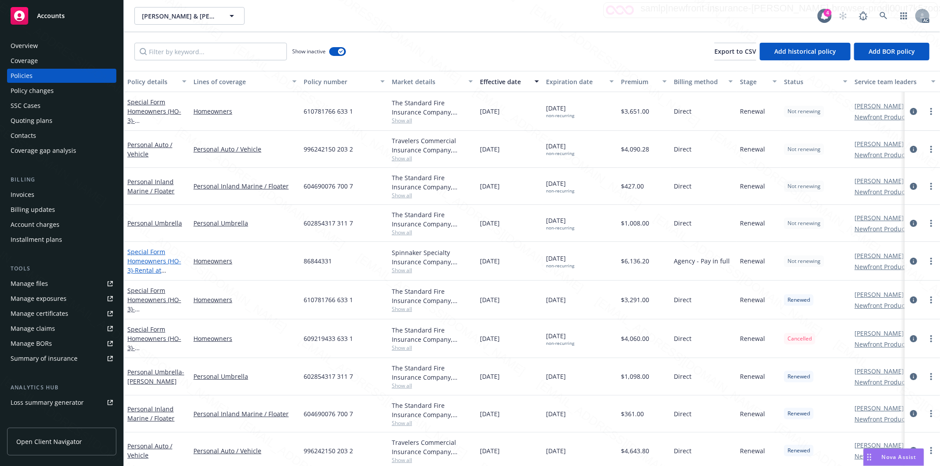
click at [151, 266] on span "- Rental at [STREET_ADDRESS]" at bounding box center [155, 275] width 56 height 18
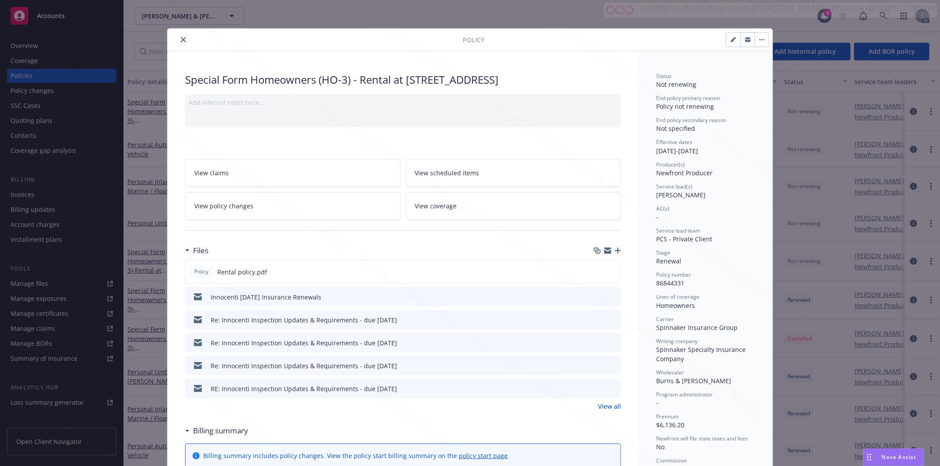
scroll to position [26, 0]
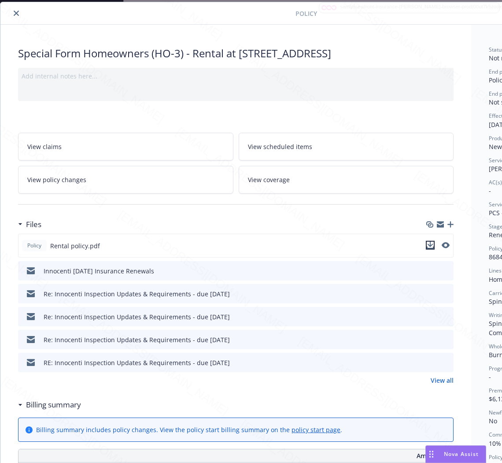
click at [431, 244] on icon "download file" at bounding box center [430, 245] width 7 height 7
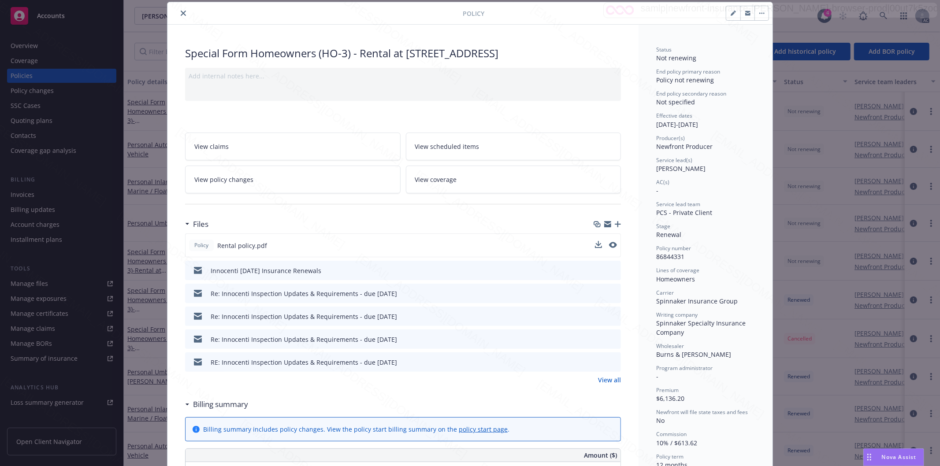
click at [179, 16] on button "close" at bounding box center [183, 13] width 11 height 11
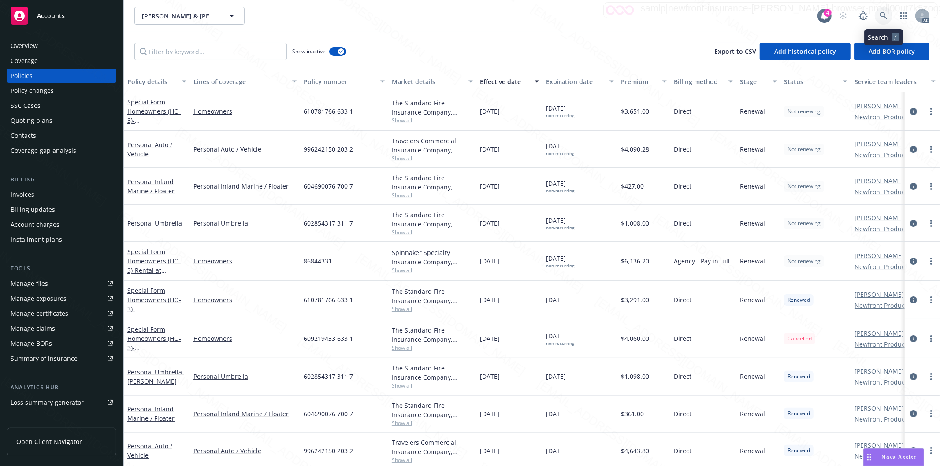
click at [882, 14] on icon at bounding box center [884, 16] width 8 height 8
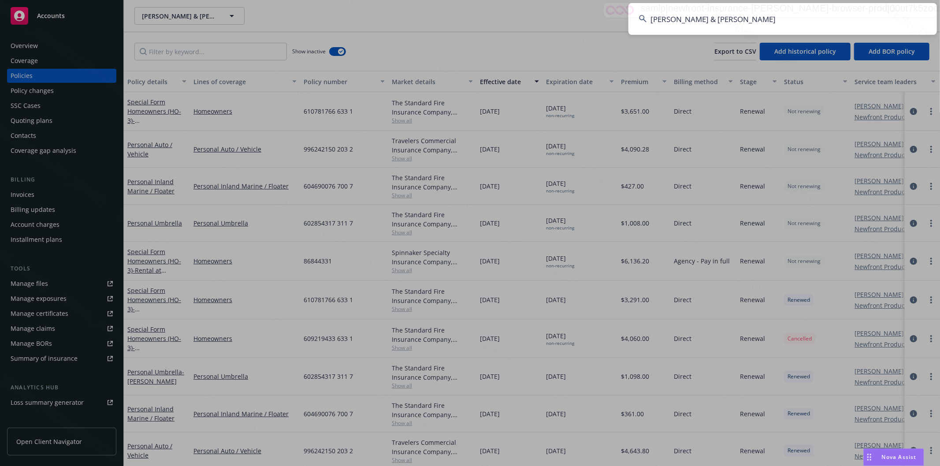
type input "[PERSON_NAME] & [PERSON_NAME]"
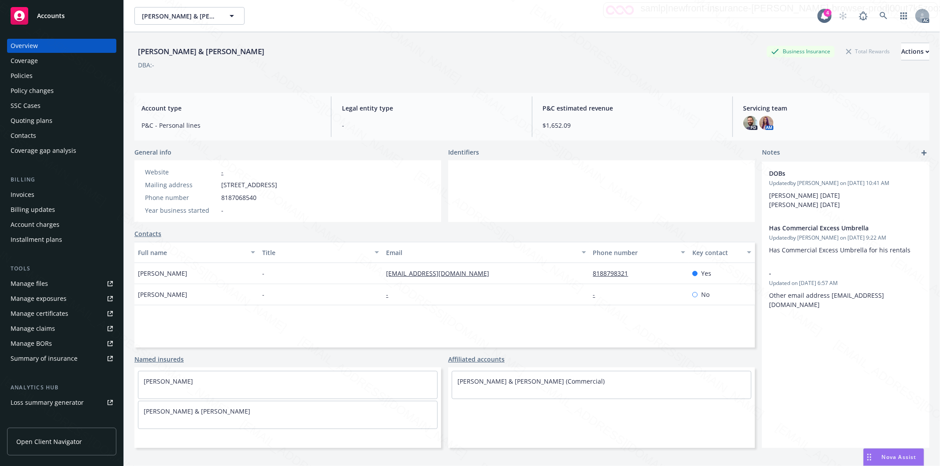
click at [54, 80] on div "Policies" at bounding box center [62, 76] width 102 height 14
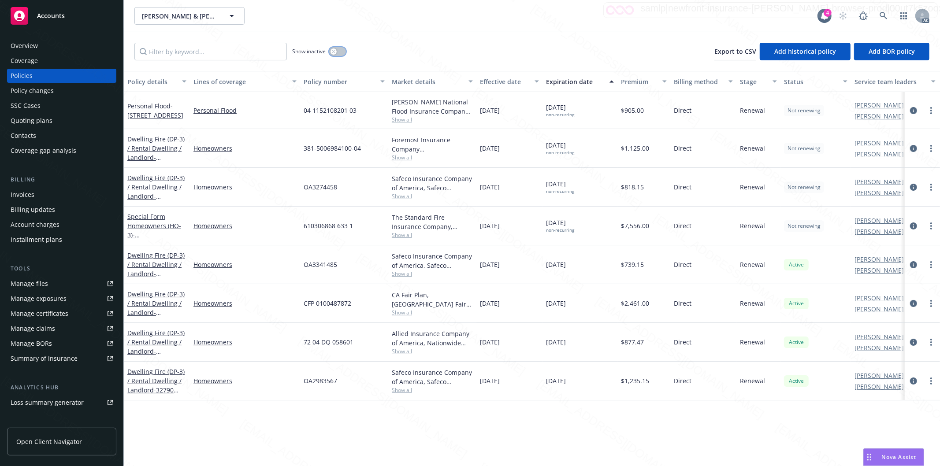
click at [344, 49] on button "button" at bounding box center [337, 51] width 17 height 9
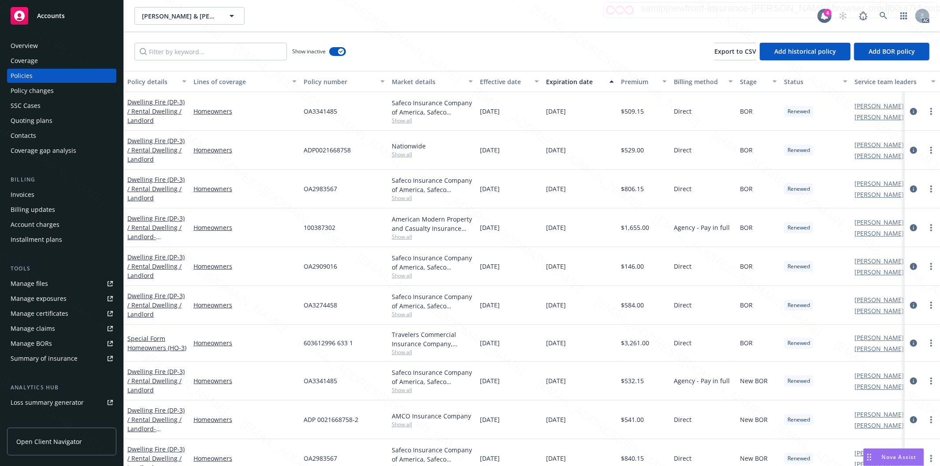
click at [523, 80] on div "Effective date" at bounding box center [504, 81] width 49 height 9
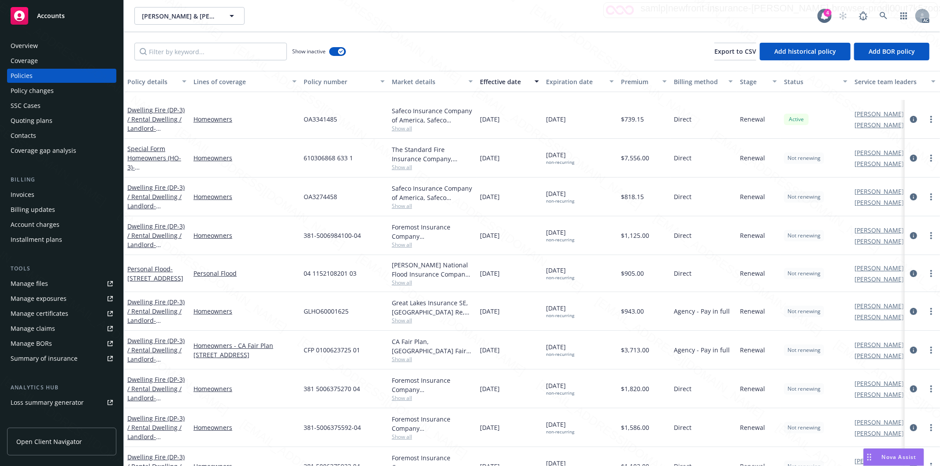
scroll to position [147, 0]
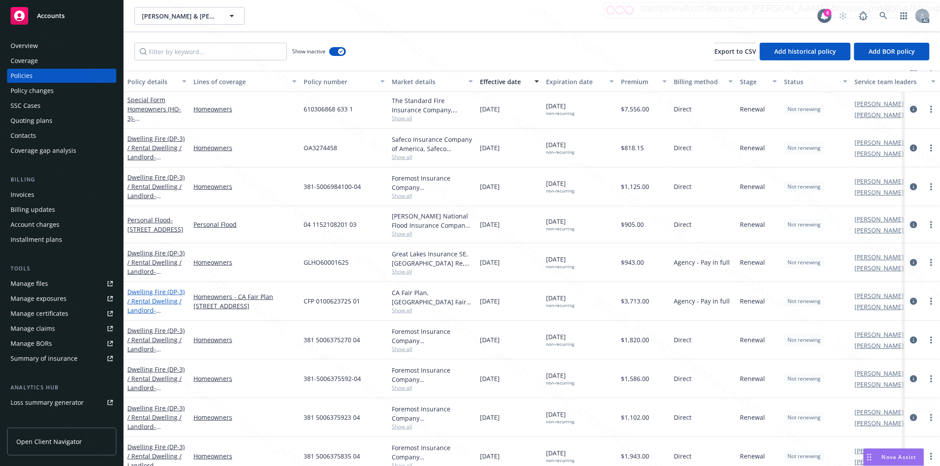
click at [147, 297] on link "Dwelling Fire (DP-3) / Rental Dwelling / Landlord - [STREET_ADDRESS]" at bounding box center [155, 306] width 57 height 36
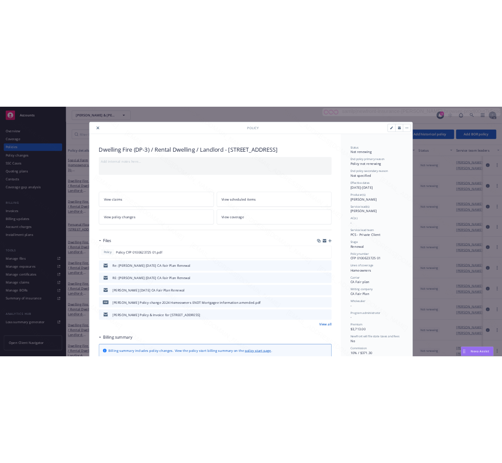
scroll to position [26, 0]
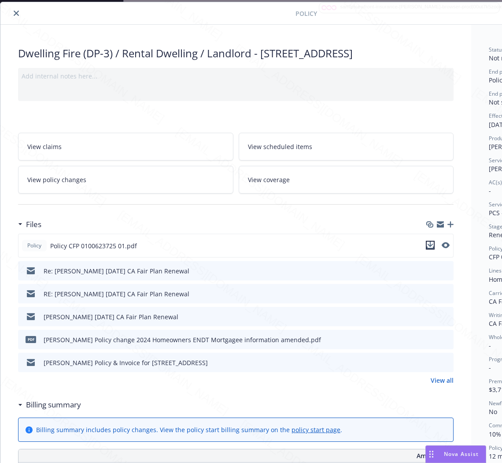
click at [431, 249] on icon "download file" at bounding box center [430, 245] width 7 height 7
click at [37, 230] on h3 "Files" at bounding box center [33, 224] width 15 height 11
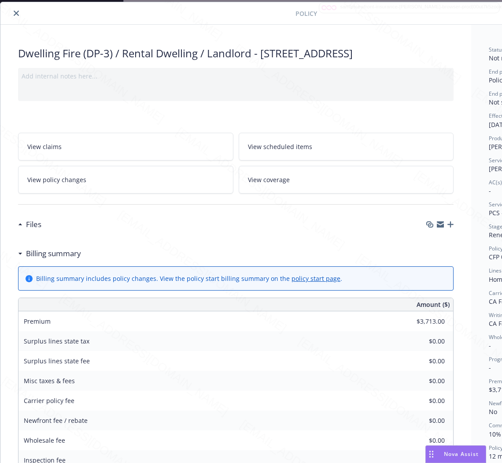
click at [48, 259] on h3 "Billing summary" at bounding box center [53, 253] width 55 height 11
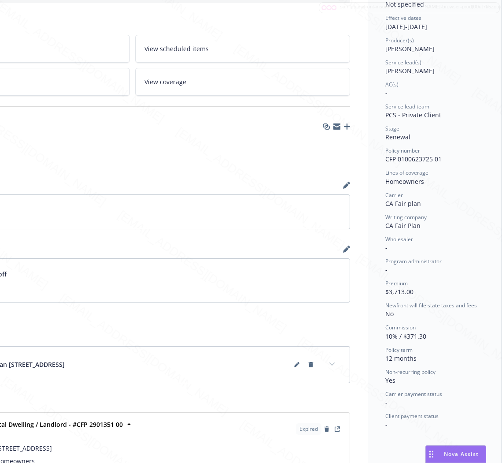
scroll to position [124, 0]
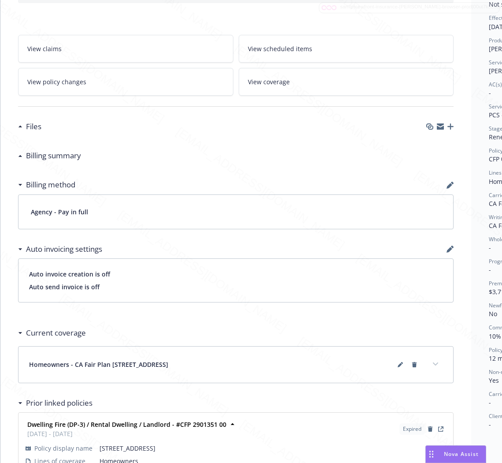
click at [52, 161] on h3 "Billing summary" at bounding box center [53, 155] width 55 height 11
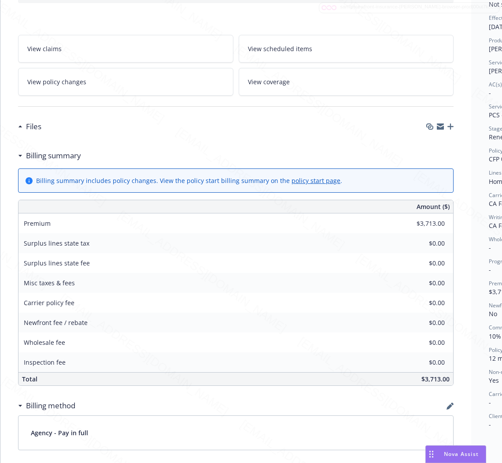
click at [52, 161] on h3 "Billing summary" at bounding box center [53, 155] width 55 height 11
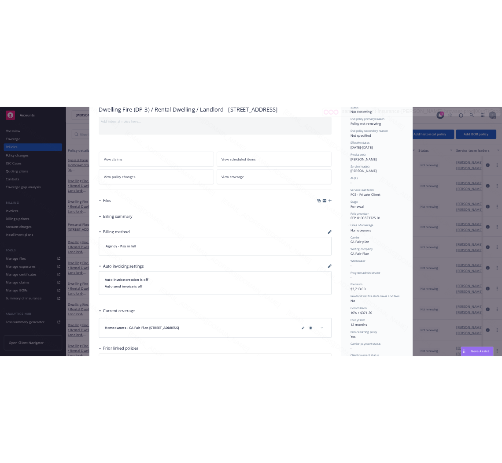
scroll to position [0, 0]
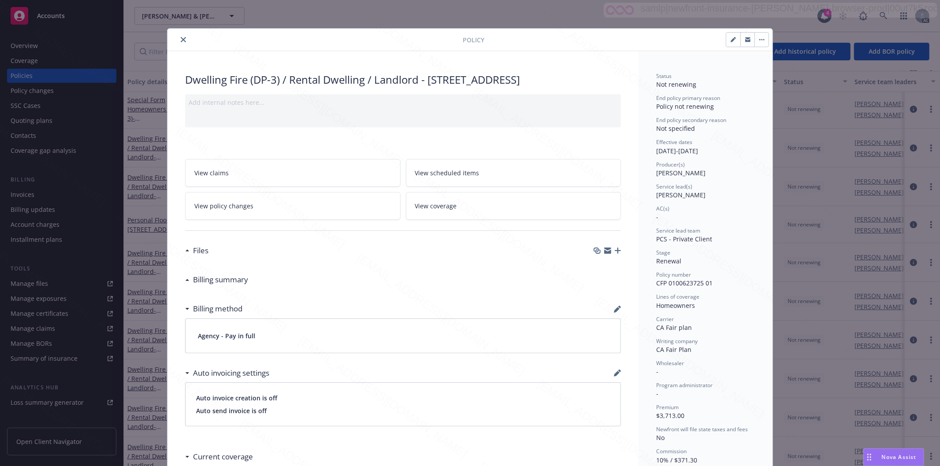
click at [181, 41] on icon "close" at bounding box center [183, 39] width 5 height 5
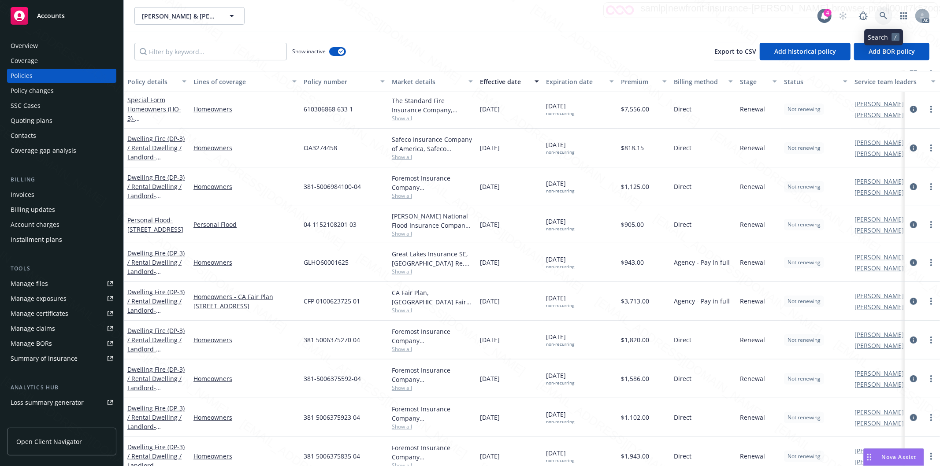
click at [883, 14] on icon at bounding box center [884, 16] width 8 height 8
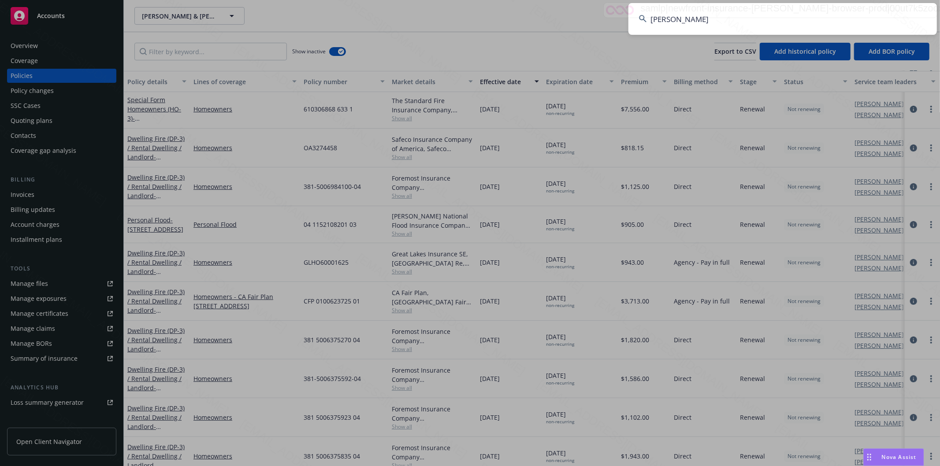
type input "[PERSON_NAME]"
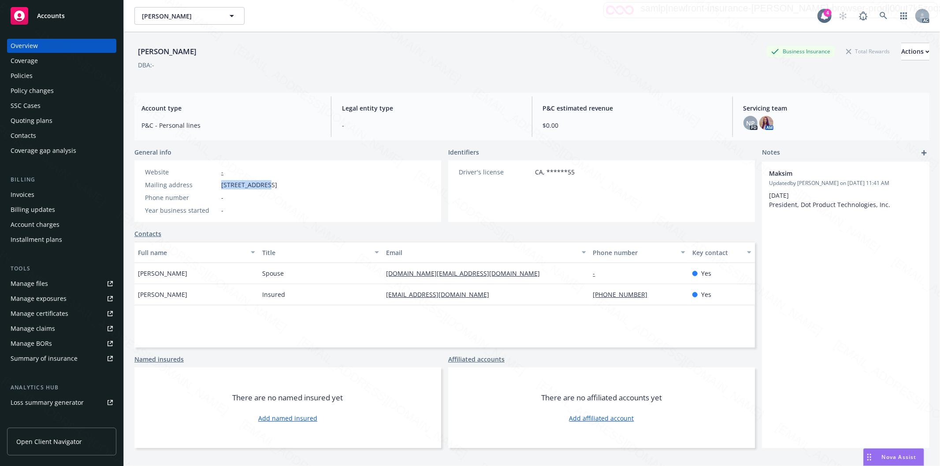
drag, startPoint x: 222, startPoint y: 182, endPoint x: 264, endPoint y: 183, distance: 41.4
click at [264, 183] on span "[STREET_ADDRESS]" at bounding box center [249, 184] width 56 height 9
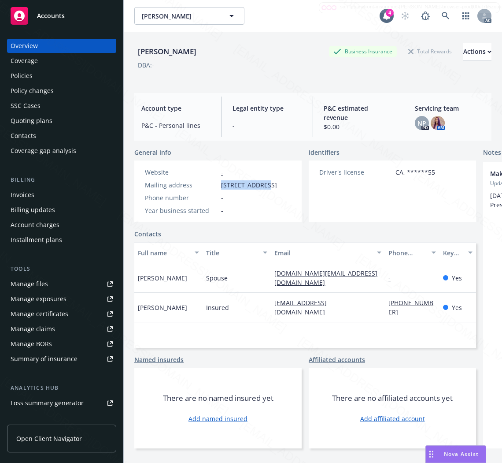
click at [26, 71] on div "Policies" at bounding box center [22, 76] width 22 height 14
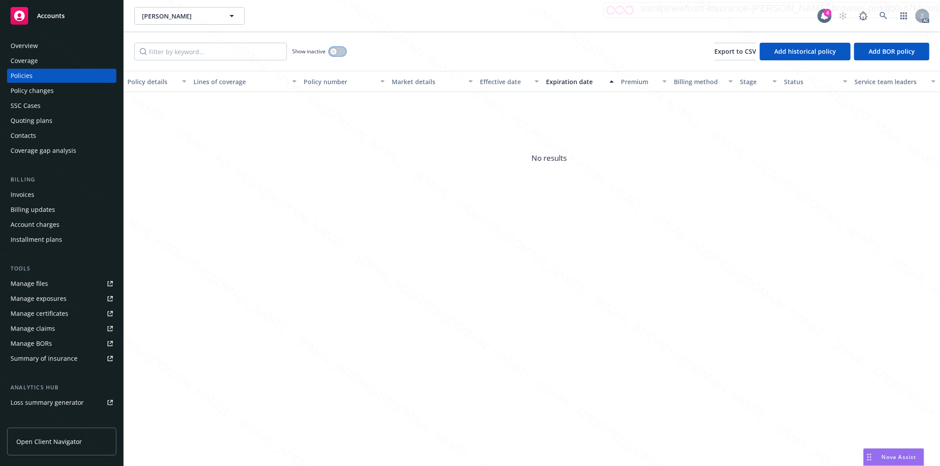
click at [341, 51] on button "button" at bounding box center [337, 51] width 17 height 9
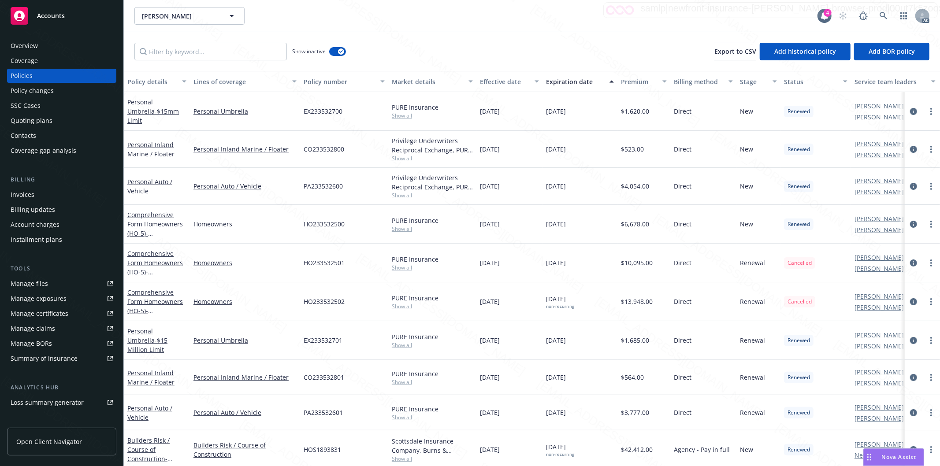
click at [523, 79] on div "Effective date" at bounding box center [504, 81] width 49 height 9
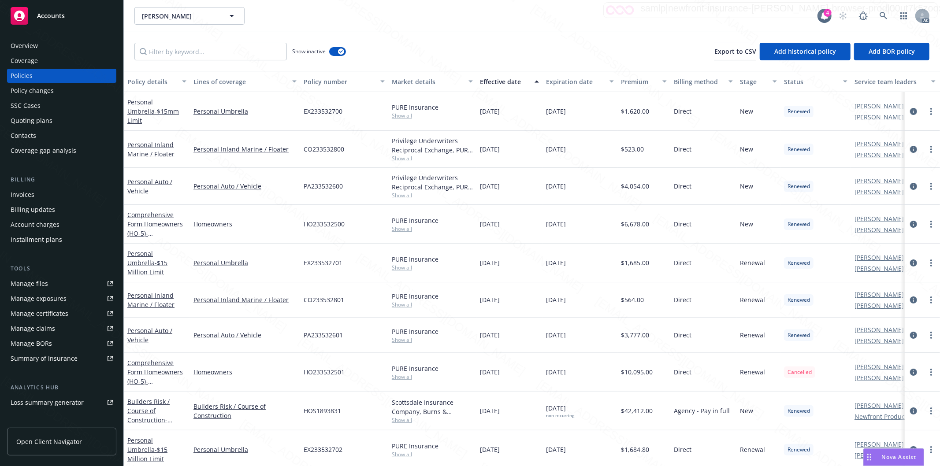
click at [523, 80] on div "Effective date" at bounding box center [504, 81] width 49 height 9
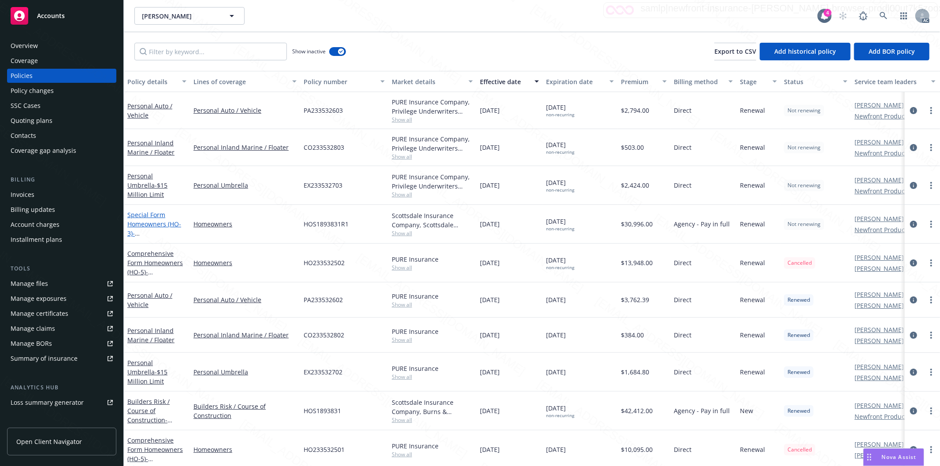
click at [154, 223] on link "Special Form Homeowners (HO-3) - [STREET_ADDRESS]" at bounding box center [155, 229] width 56 height 36
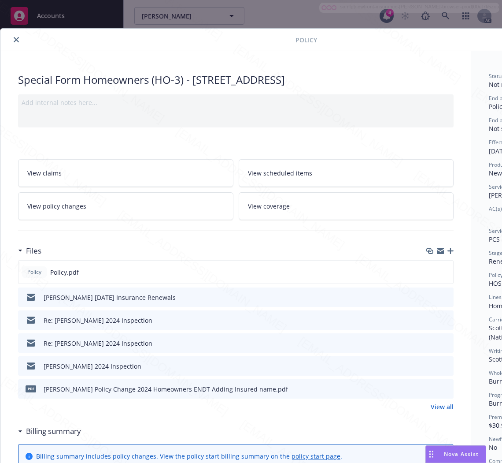
click at [42, 431] on h3 "Billing summary" at bounding box center [53, 430] width 55 height 11
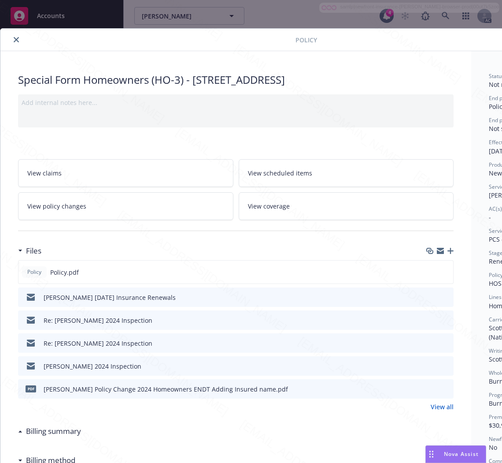
scroll to position [0, 111]
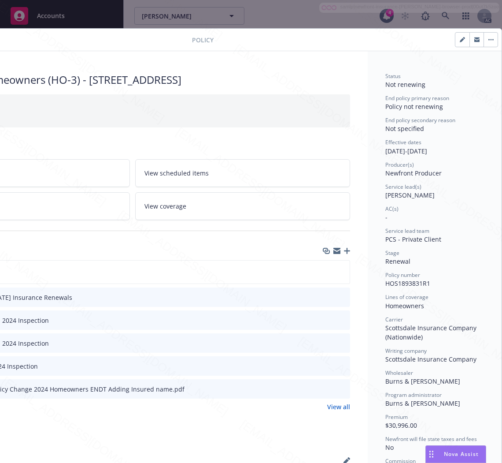
click at [406, 280] on span "HOS1893831R1" at bounding box center [408, 283] width 45 height 8
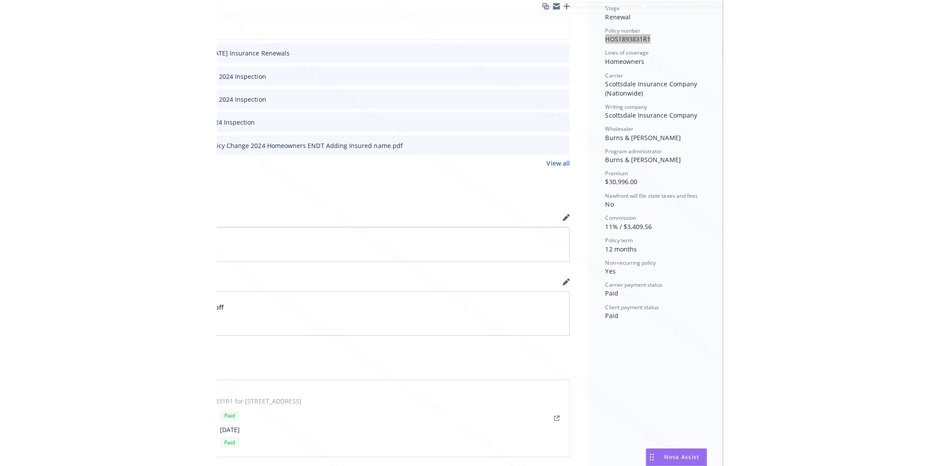
scroll to position [245, 0]
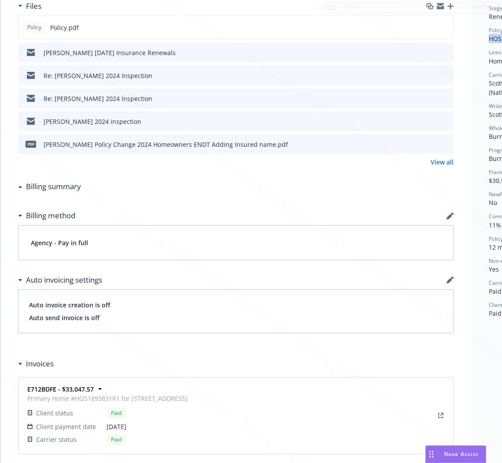
click at [60, 186] on h3 "Billing summary" at bounding box center [53, 186] width 55 height 11
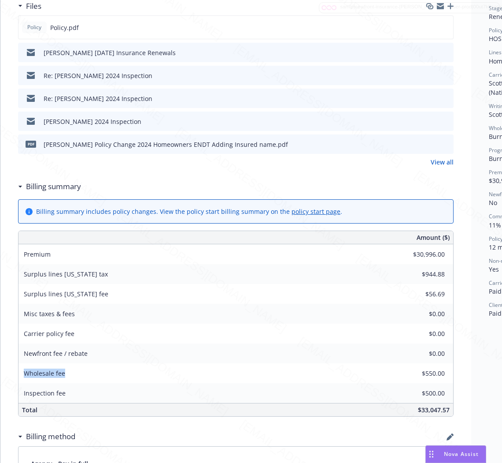
drag, startPoint x: 69, startPoint y: 375, endPoint x: 15, endPoint y: 373, distance: 53.4
click at [15, 373] on div "Special Form Homeowners (HO-3) - [STREET_ADDRESS] Add internal notes here... Vi…" at bounding box center [235, 389] width 471 height 1167
click at [430, 28] on icon "download file" at bounding box center [430, 26] width 7 height 7
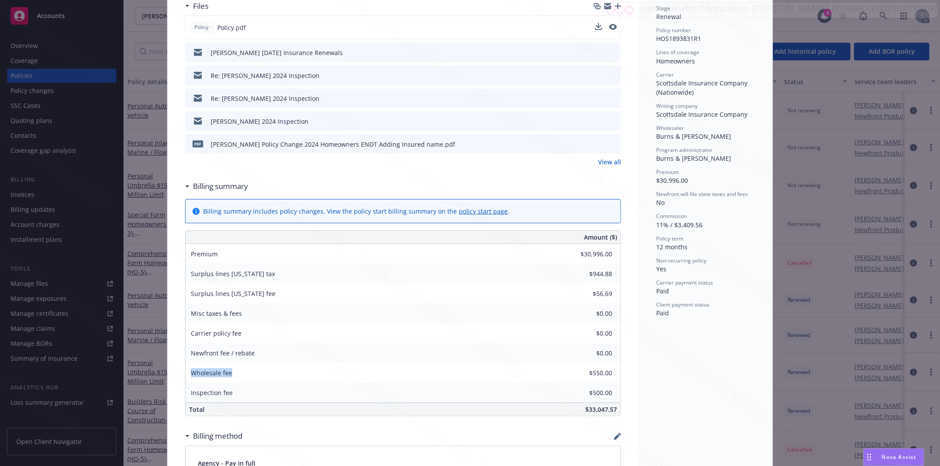
click at [691, 357] on div "Status Not renewing End policy primary reason Policy not renewing End policy se…" at bounding box center [706, 389] width 134 height 1167
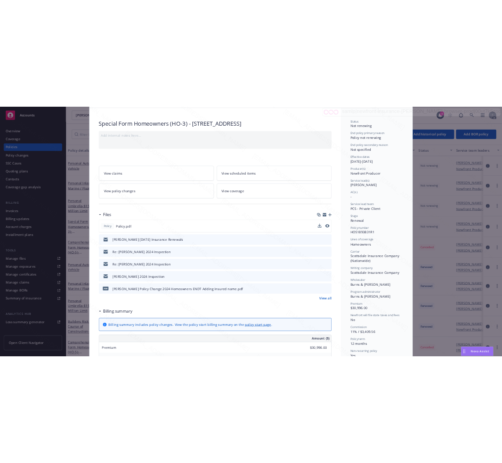
scroll to position [0, 0]
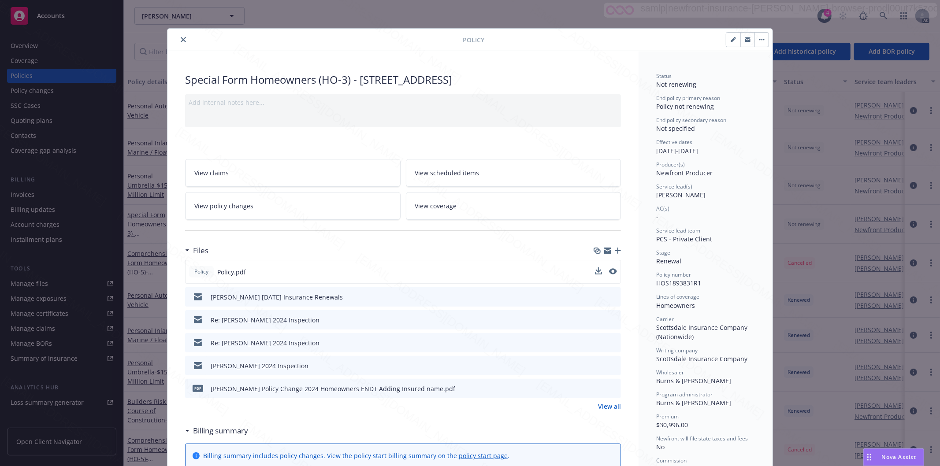
click at [181, 38] on icon "close" at bounding box center [183, 39] width 5 height 5
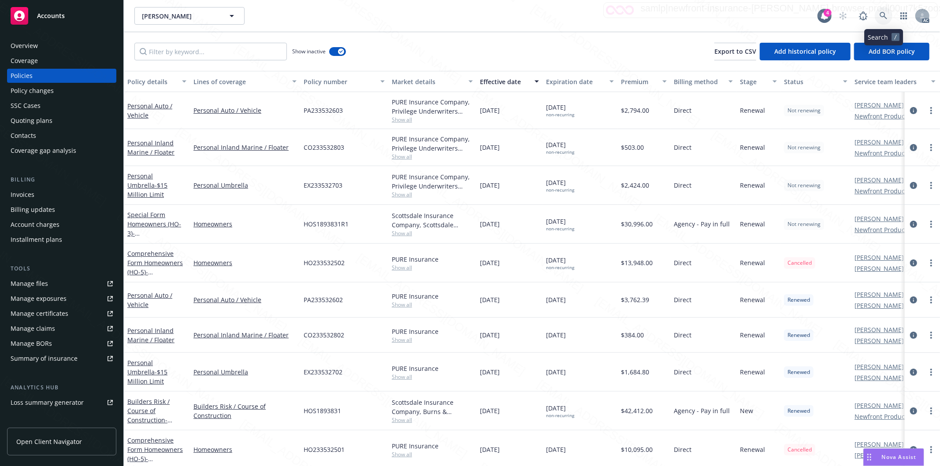
click at [883, 15] on icon at bounding box center [884, 16] width 8 height 8
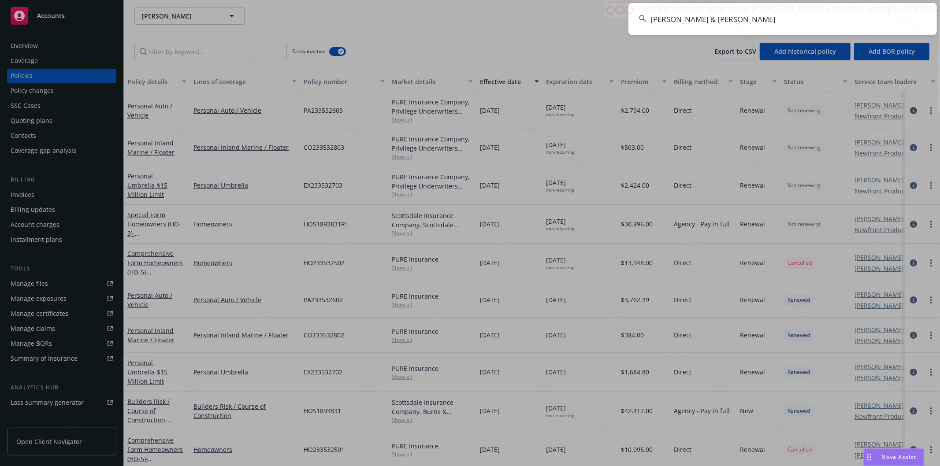
type input "[PERSON_NAME] & [PERSON_NAME]"
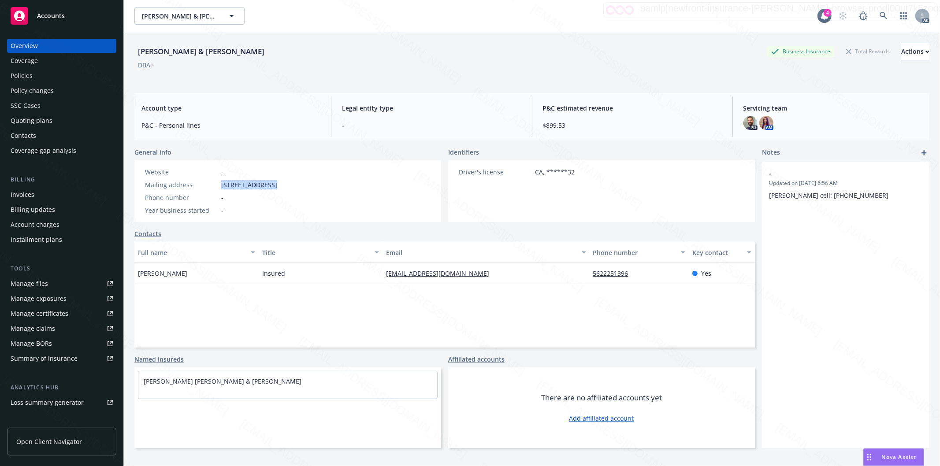
drag, startPoint x: 220, startPoint y: 184, endPoint x: 269, endPoint y: 183, distance: 49.8
click at [269, 183] on div "Mailing address [STREET_ADDRESS]" at bounding box center [210, 184] width 139 height 9
click at [37, 77] on div "Policies" at bounding box center [62, 76] width 102 height 14
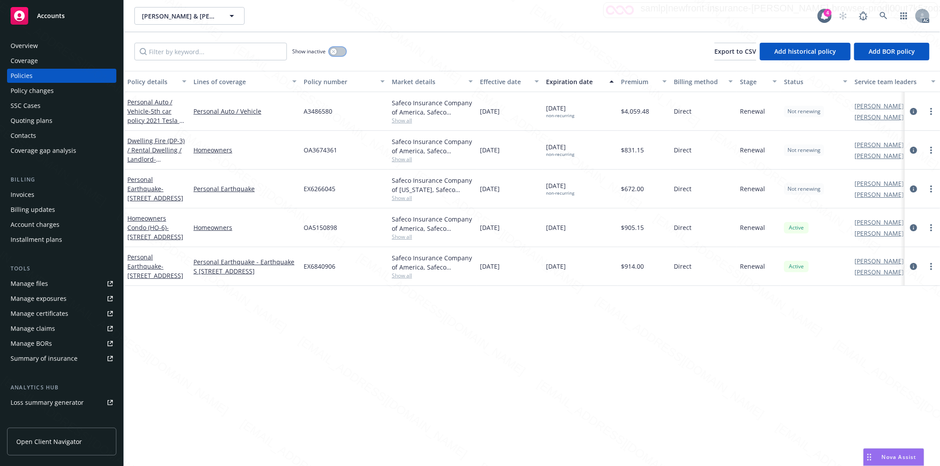
click at [344, 51] on button "button" at bounding box center [337, 51] width 17 height 9
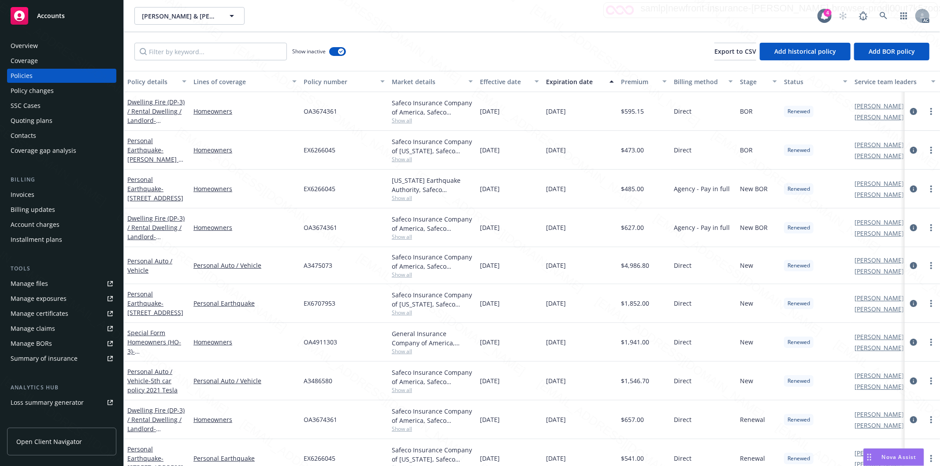
click at [523, 82] on div "Effective date" at bounding box center [504, 81] width 49 height 9
click at [525, 82] on div "Effective date" at bounding box center [504, 81] width 49 height 9
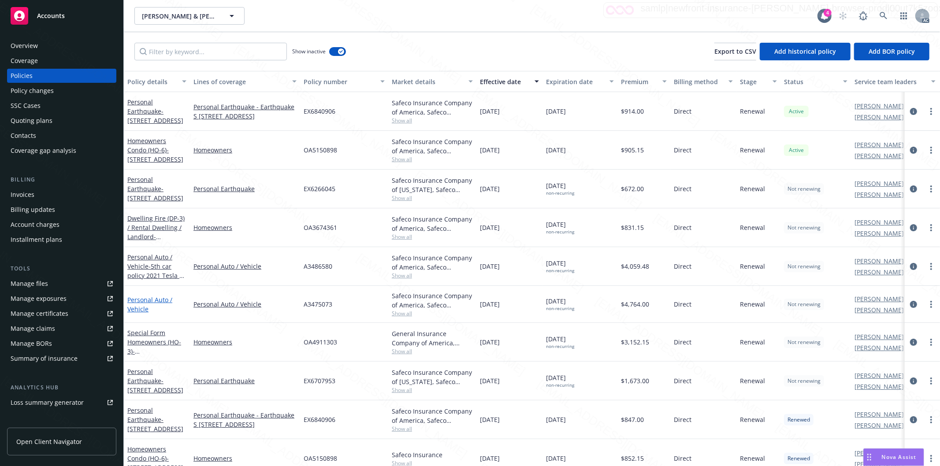
click at [138, 301] on link "Personal Auto / Vehicle" at bounding box center [149, 305] width 45 height 18
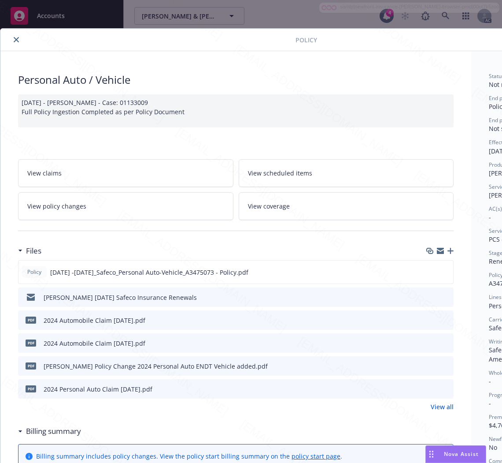
click at [54, 429] on h3 "Billing summary" at bounding box center [53, 430] width 55 height 11
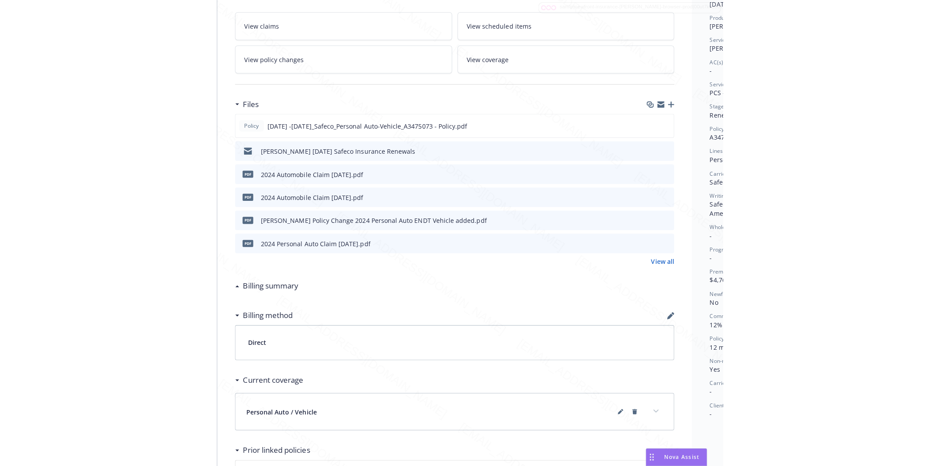
scroll to position [147, 111]
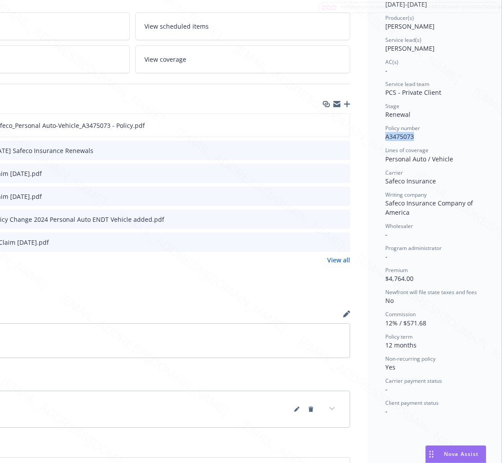
drag, startPoint x: 413, startPoint y: 138, endPoint x: 376, endPoint y: 138, distance: 37.5
click at [376, 138] on div "Status Not renewing End policy primary reason Policy not renewing End policy se…" at bounding box center [435, 228] width 134 height 649
click at [81, 62] on link "View policy changes" at bounding box center [22, 59] width 216 height 28
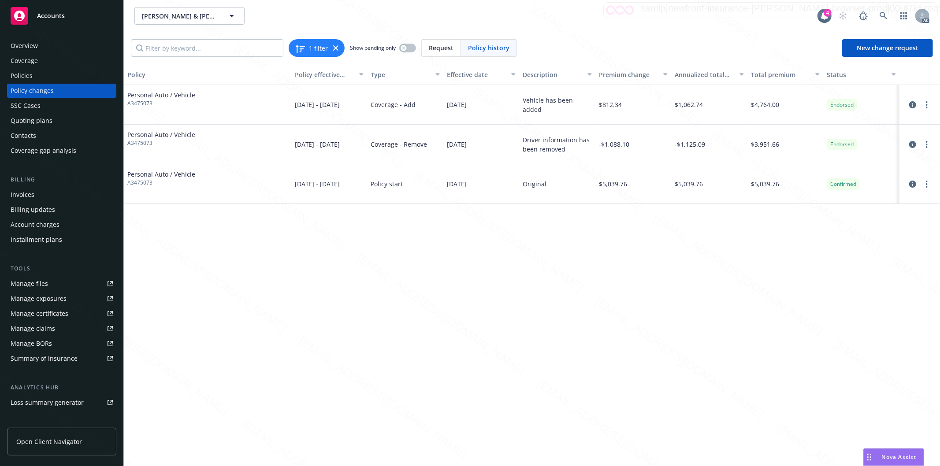
click at [50, 73] on div "Policies" at bounding box center [62, 76] width 102 height 14
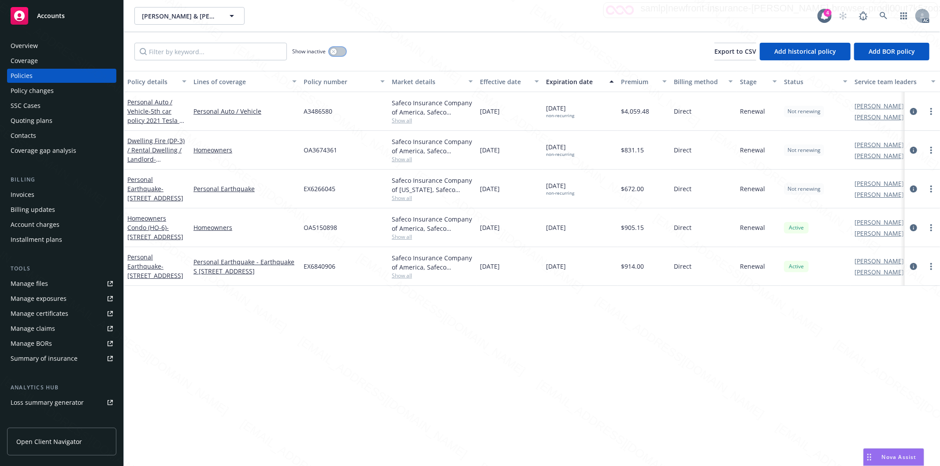
click at [341, 53] on button "button" at bounding box center [337, 51] width 17 height 9
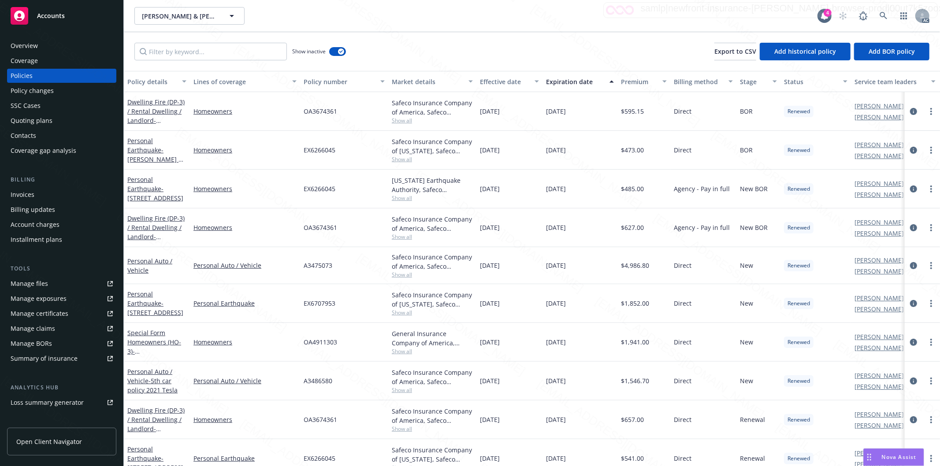
click at [522, 85] on div "Effective date" at bounding box center [504, 81] width 49 height 9
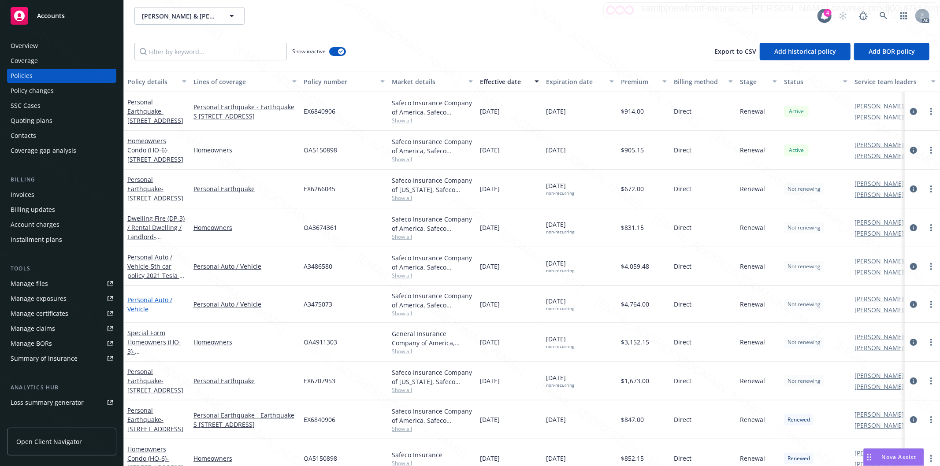
click at [139, 301] on link "Personal Auto / Vehicle" at bounding box center [149, 305] width 45 height 18
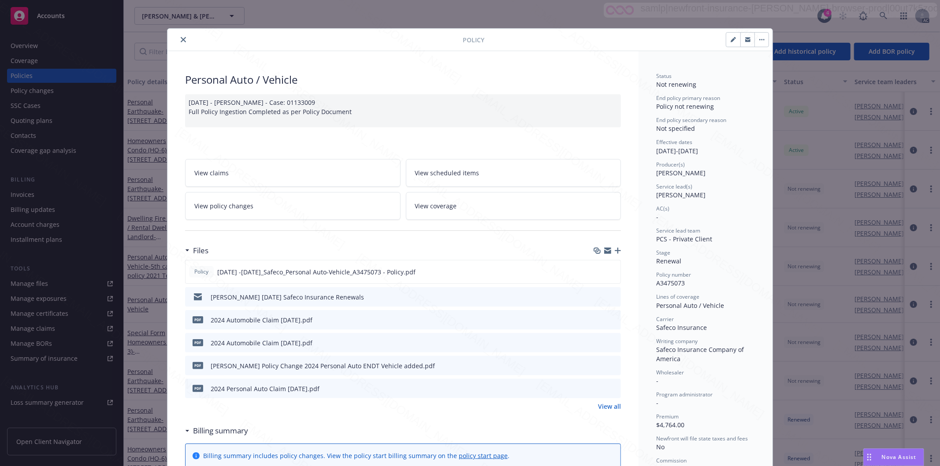
scroll to position [26, 0]
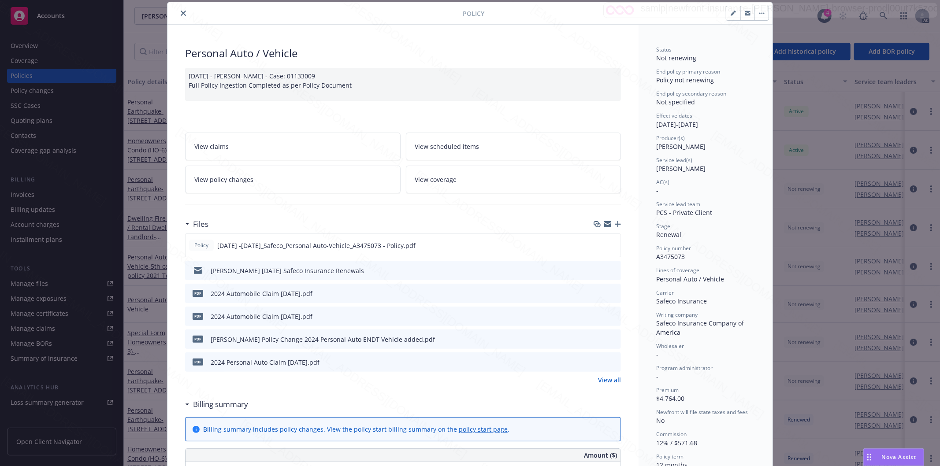
click at [610, 379] on link "View all" at bounding box center [609, 380] width 23 height 9
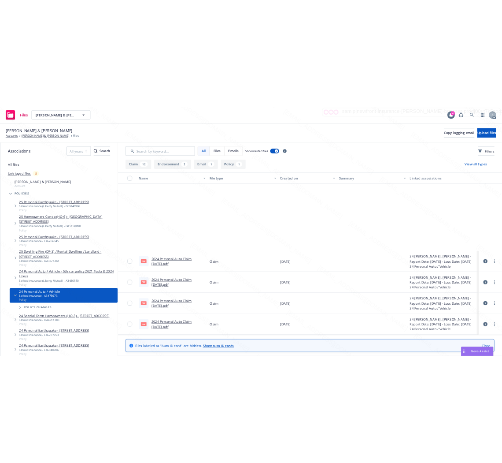
scroll to position [338, 0]
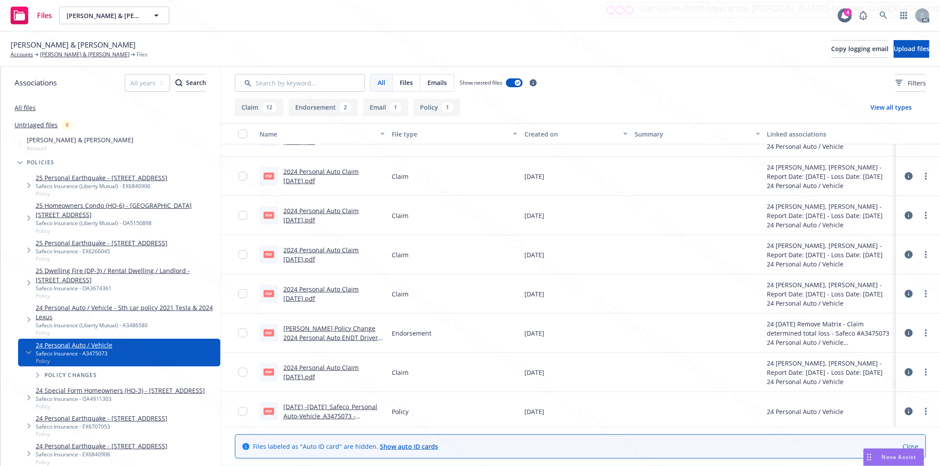
click at [324, 333] on link "NGuyen Policy Change 2024 Personal Auto ENDT Driver removed.pdf" at bounding box center [330, 337] width 95 height 27
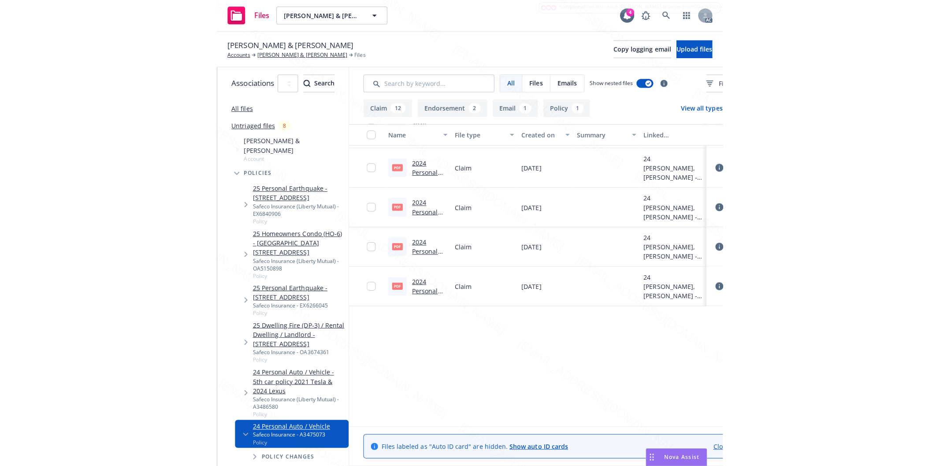
scroll to position [156, 0]
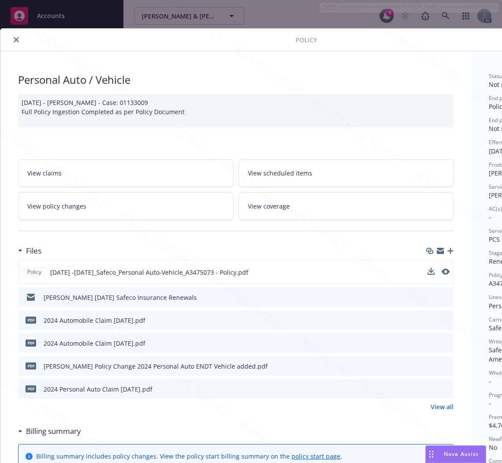
click at [303, 268] on div "Policy 2024 -2025_Safeco_Personal Auto-Vehicle_A3475073 - Policy.pdf" at bounding box center [236, 272] width 436 height 24
click at [309, 274] on div "Policy 2024 -2025_Safeco_Personal Auto-Vehicle_A3475073 - Policy.pdf" at bounding box center [236, 272] width 436 height 24
click at [431, 268] on icon "download file" at bounding box center [430, 271] width 7 height 7
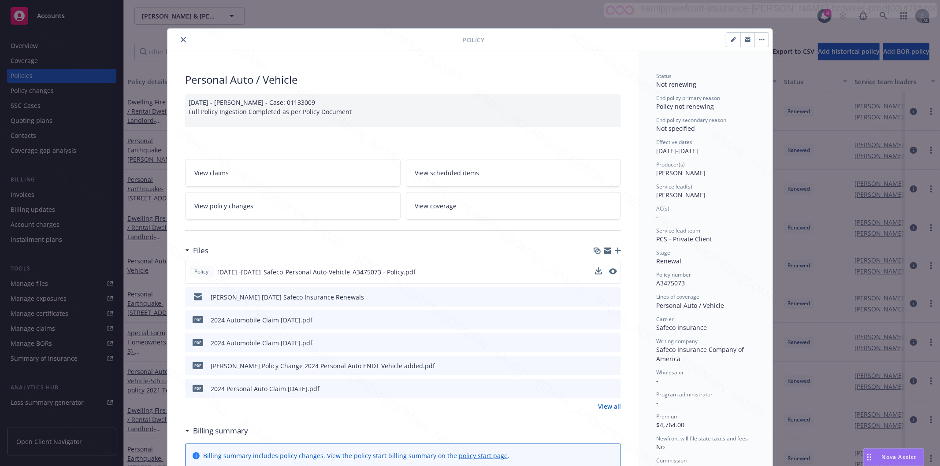
click at [181, 38] on icon "close" at bounding box center [183, 39] width 5 height 5
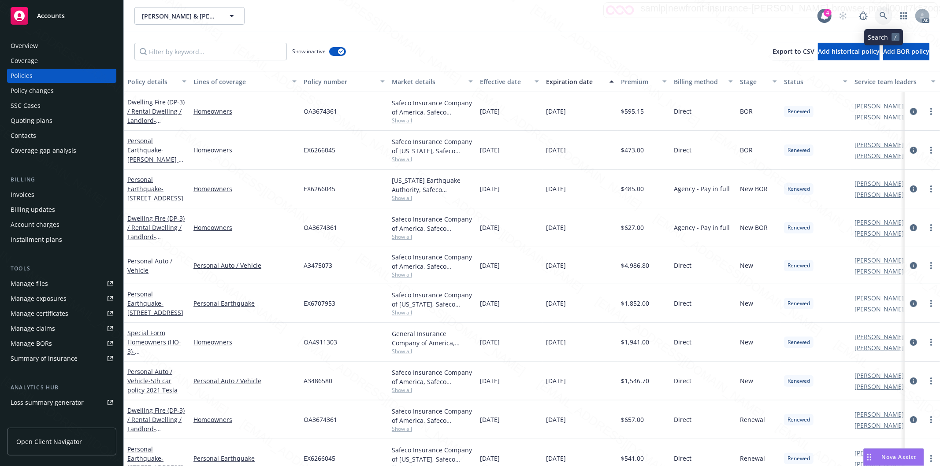
click at [883, 15] on icon at bounding box center [884, 16] width 8 height 8
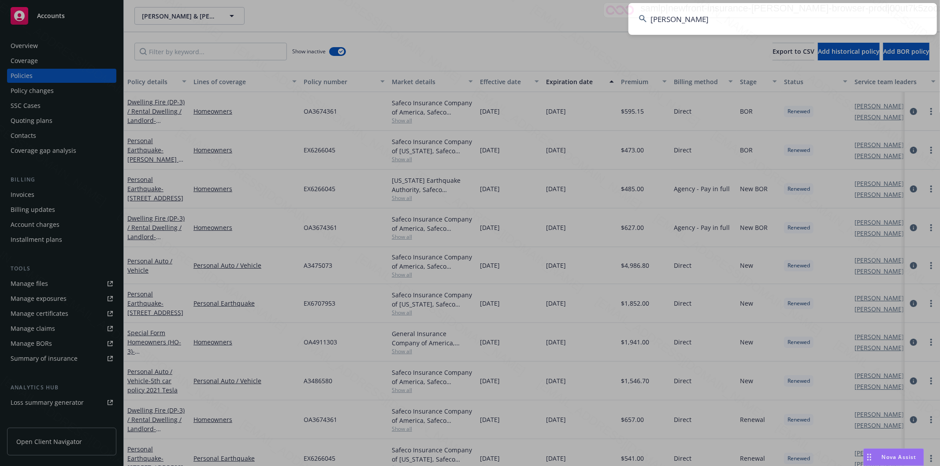
type input "Tim Cecchin"
